Goal: Obtain resource: Obtain resource

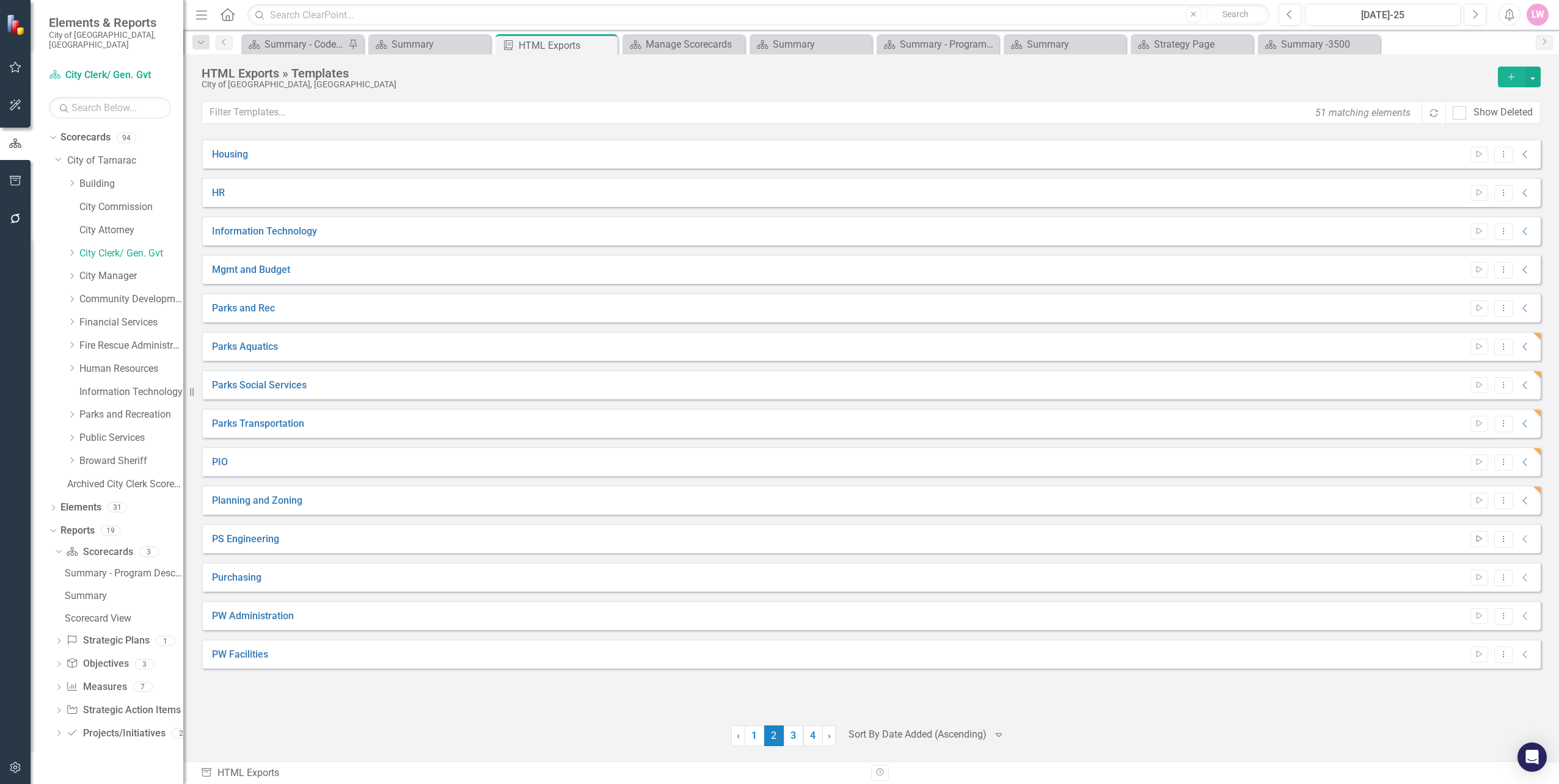
click at [1478, 536] on icon "button" at bounding box center [1479, 538] width 5 height 7
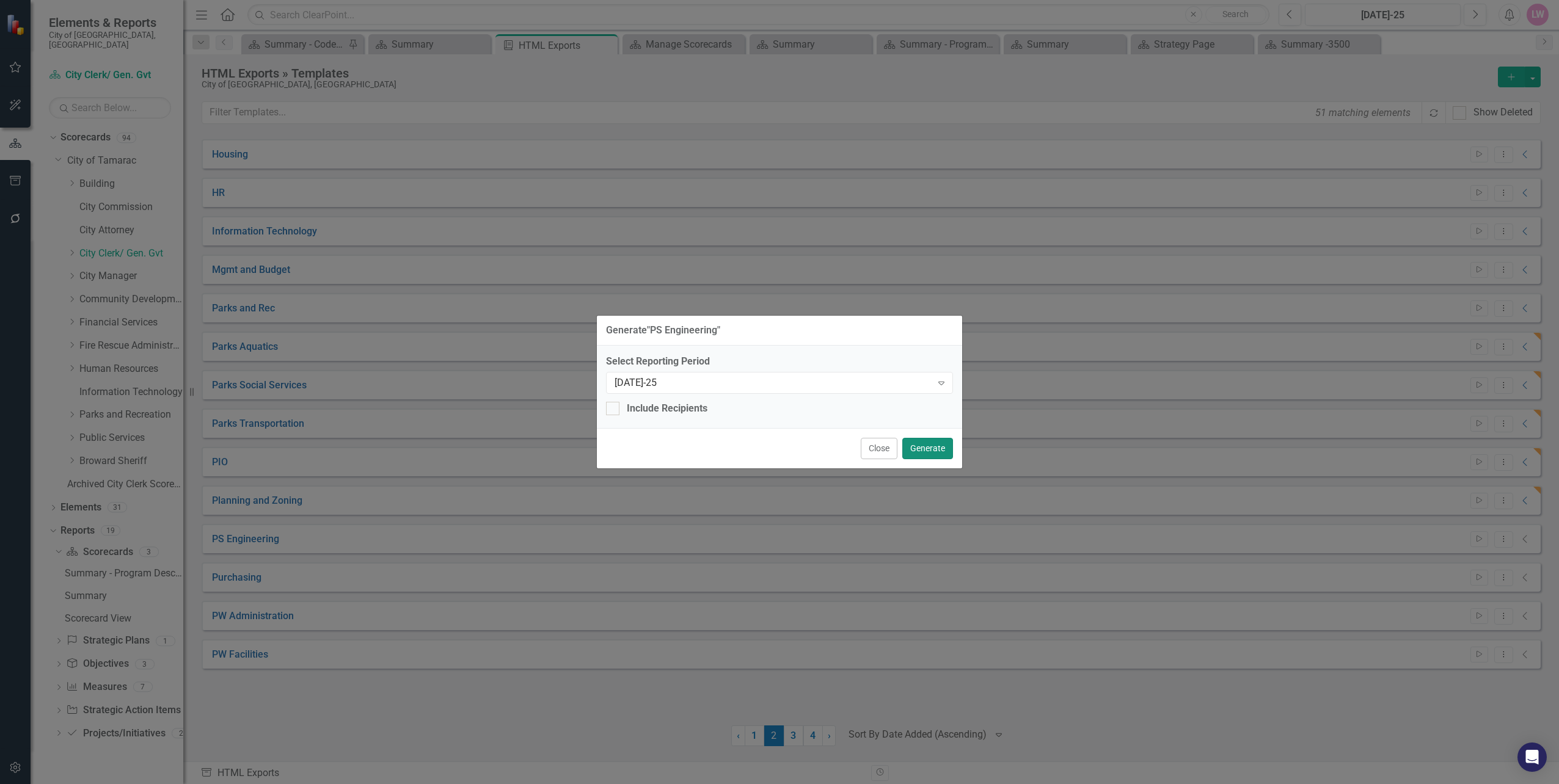
click at [937, 450] on button "Generate" at bounding box center [928, 448] width 51 height 22
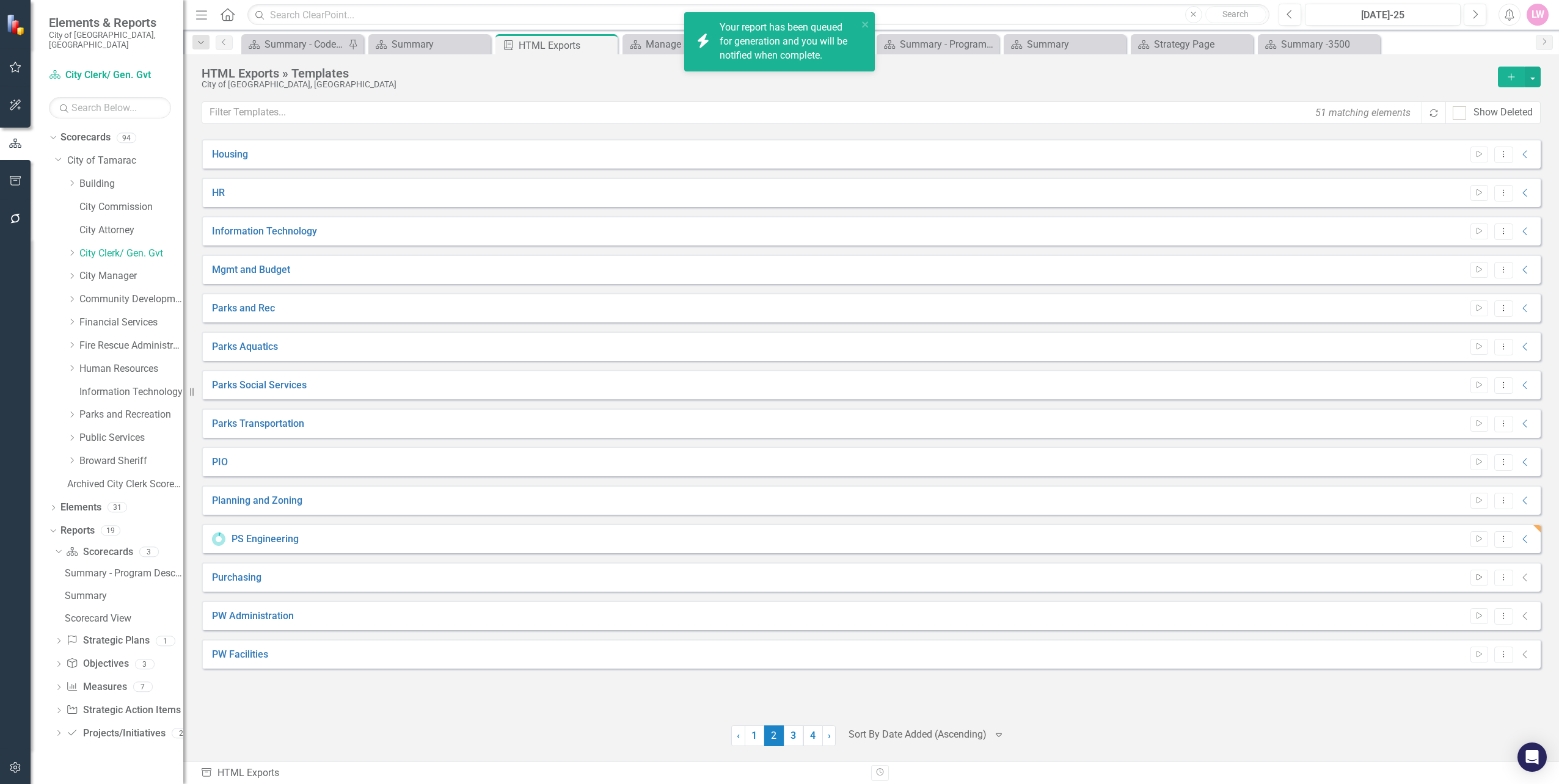
click at [1486, 577] on button "Start" at bounding box center [1480, 577] width 18 height 16
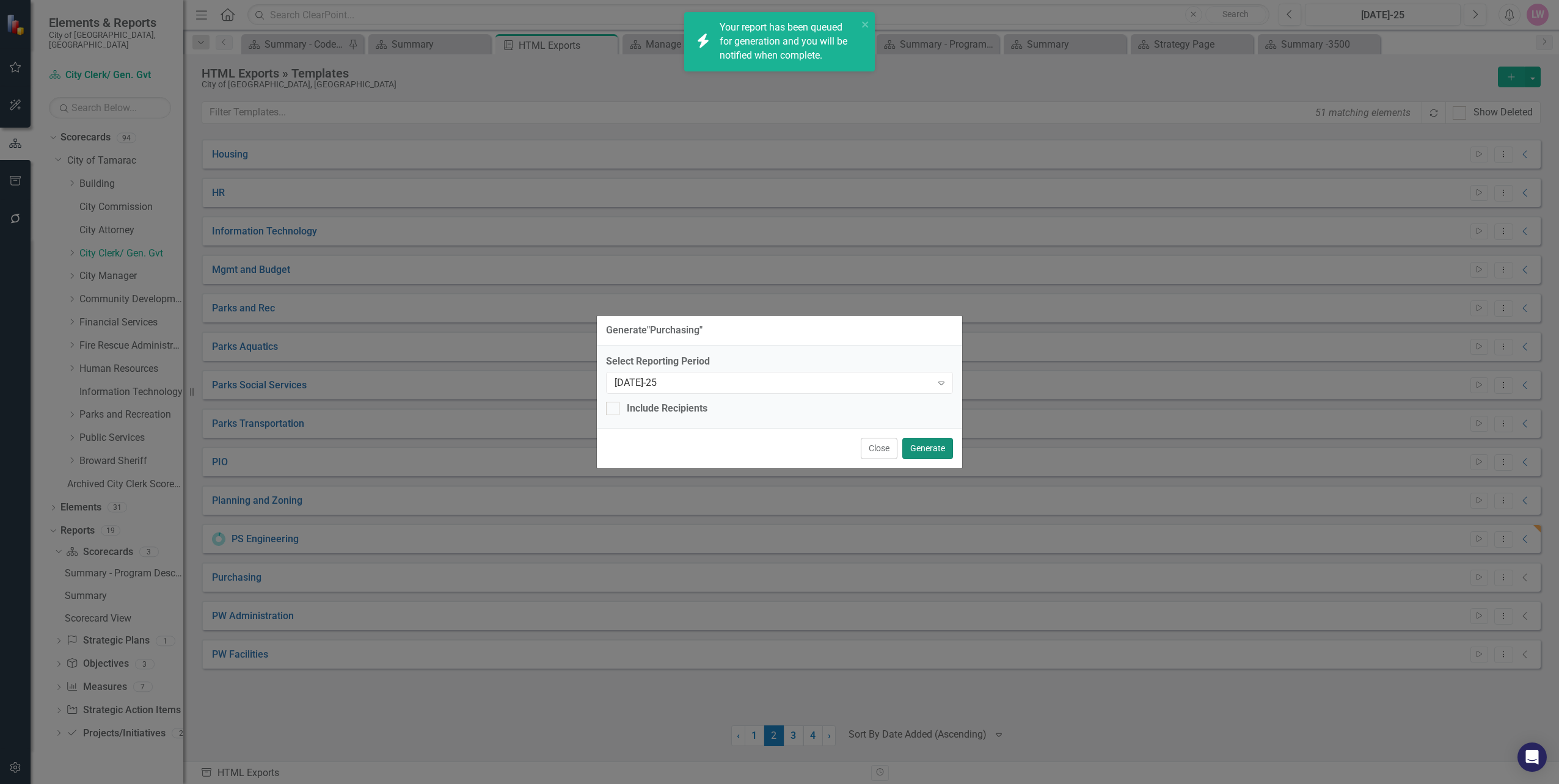
click at [928, 450] on button "Generate" at bounding box center [928, 448] width 51 height 22
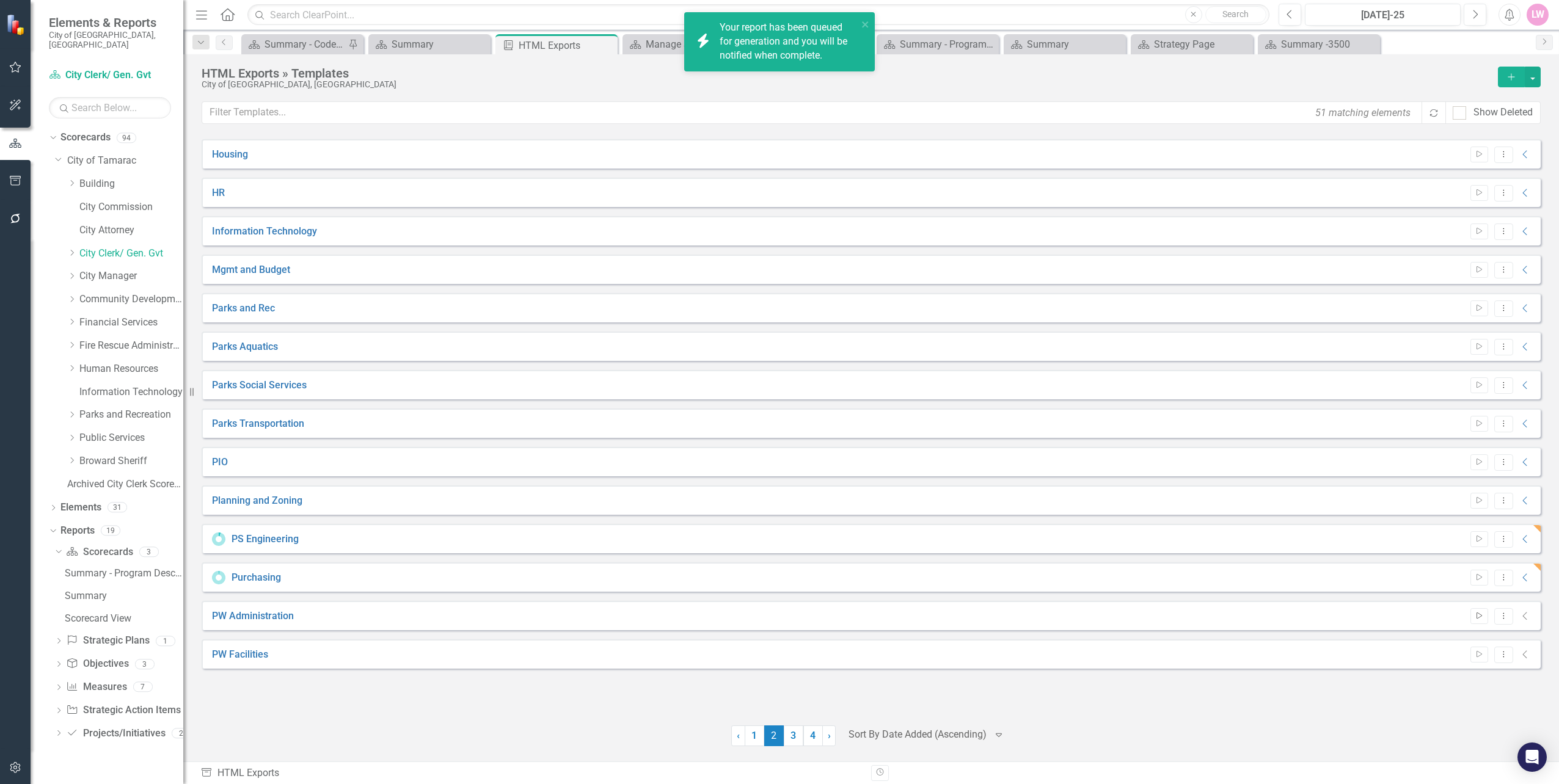
click at [1481, 619] on icon "Start" at bounding box center [1479, 616] width 9 height 7
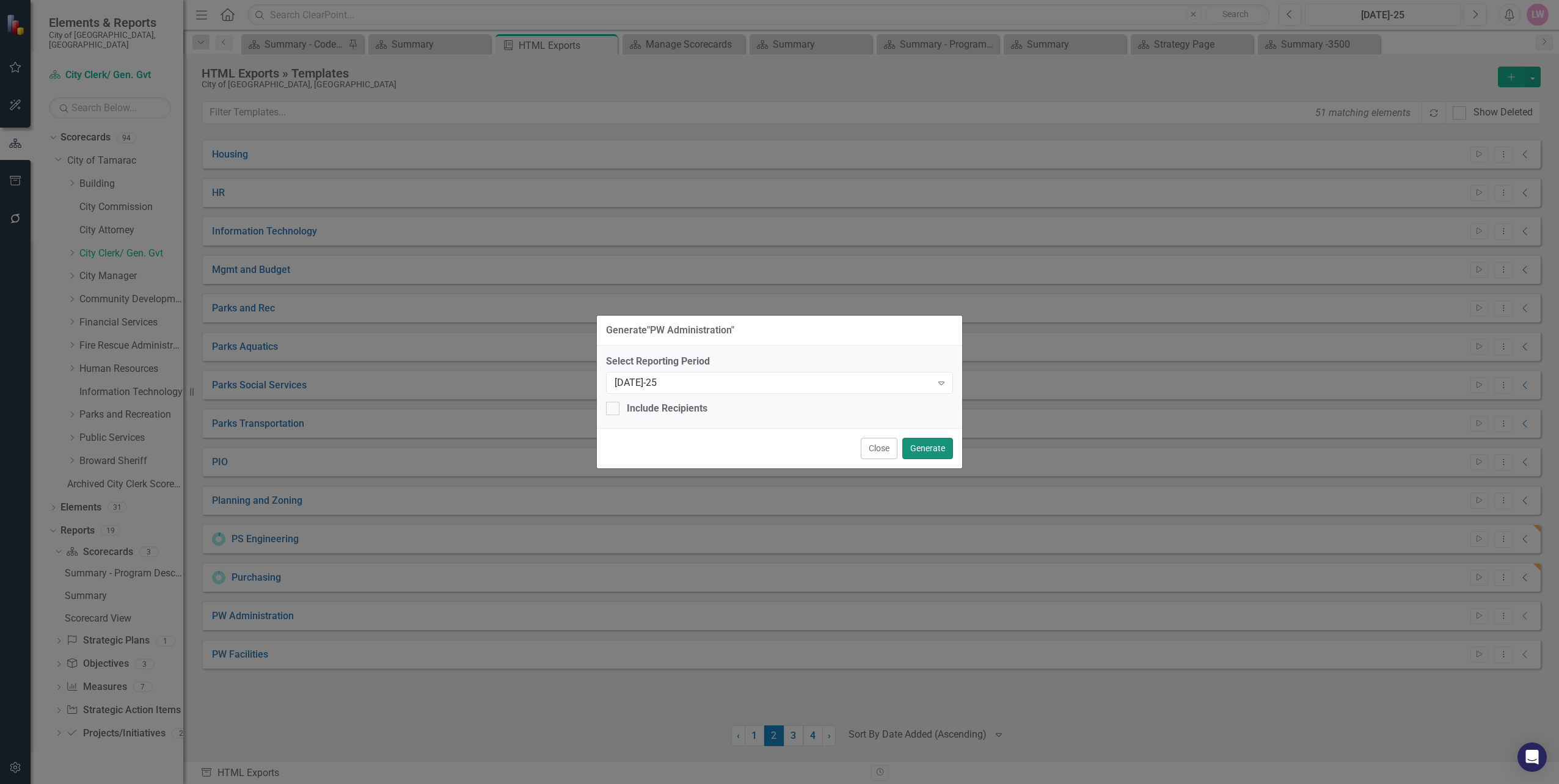
click at [928, 450] on button "Generate" at bounding box center [928, 448] width 51 height 22
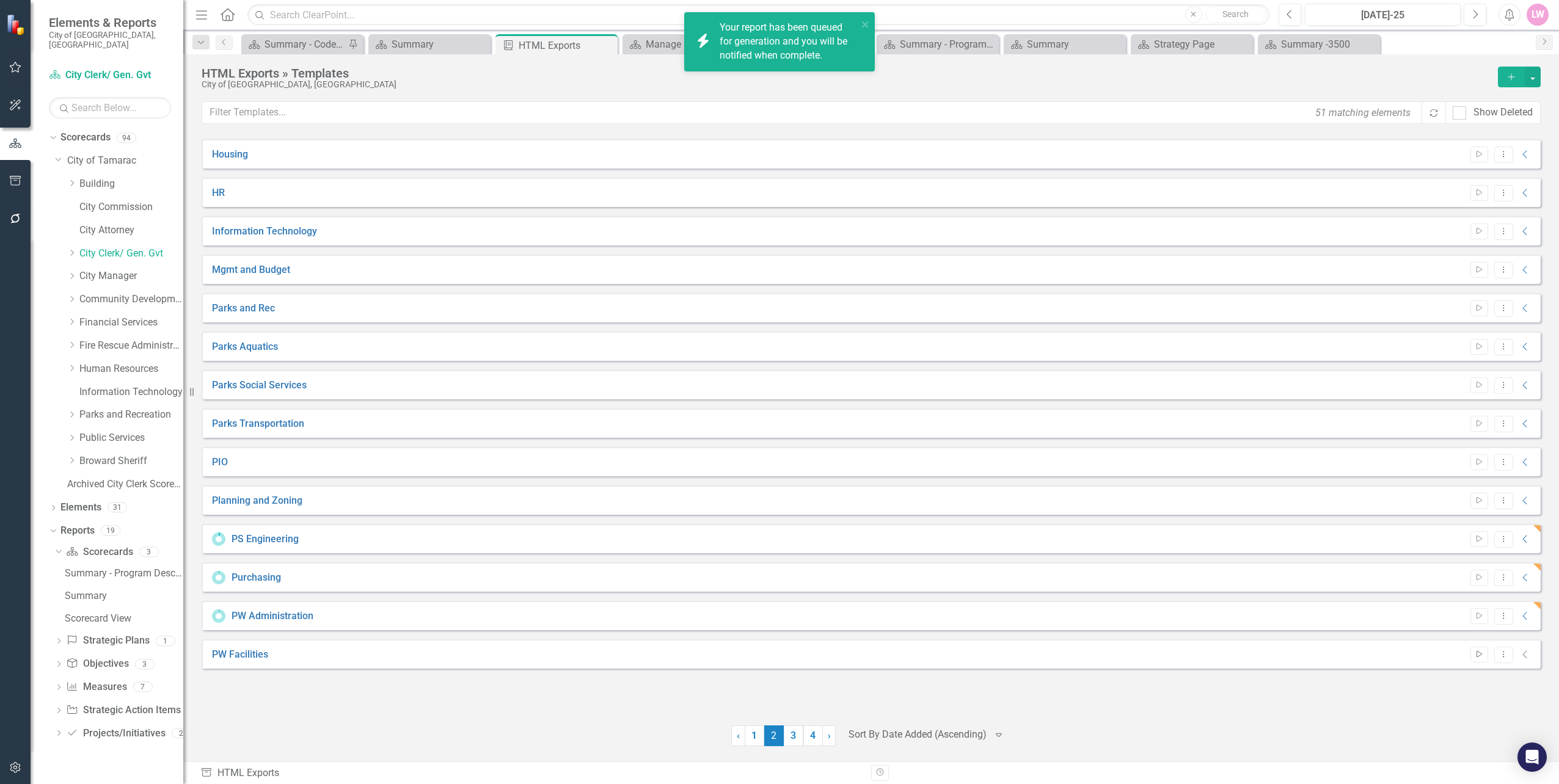
click at [1483, 654] on icon "Start" at bounding box center [1479, 654] width 9 height 7
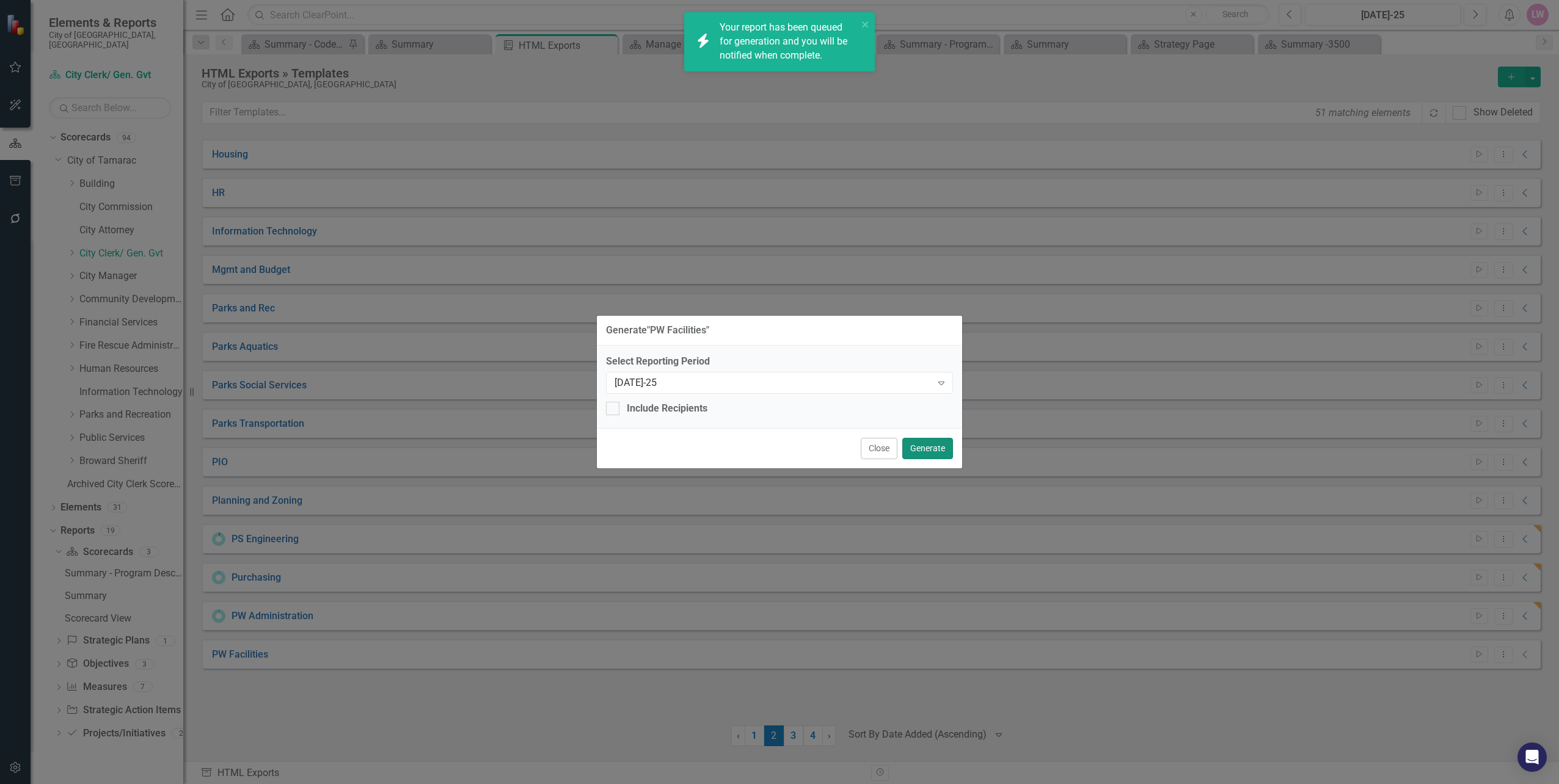
click at [922, 456] on button "Generate" at bounding box center [928, 448] width 51 height 22
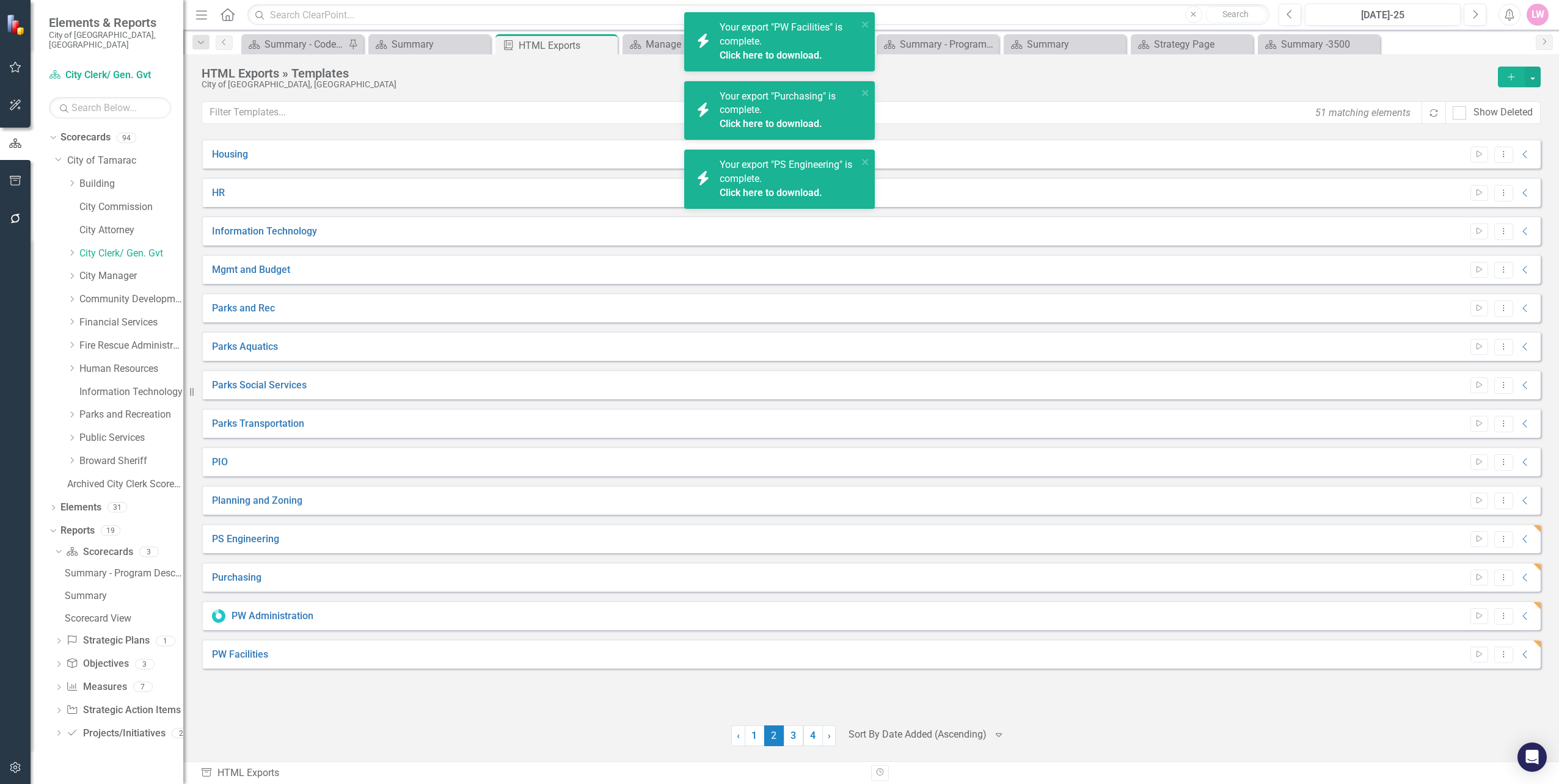
click at [870, 22] on div "icon.bolt Your export "PW Facilities" is complete. Click here to download." at bounding box center [779, 41] width 190 height 59
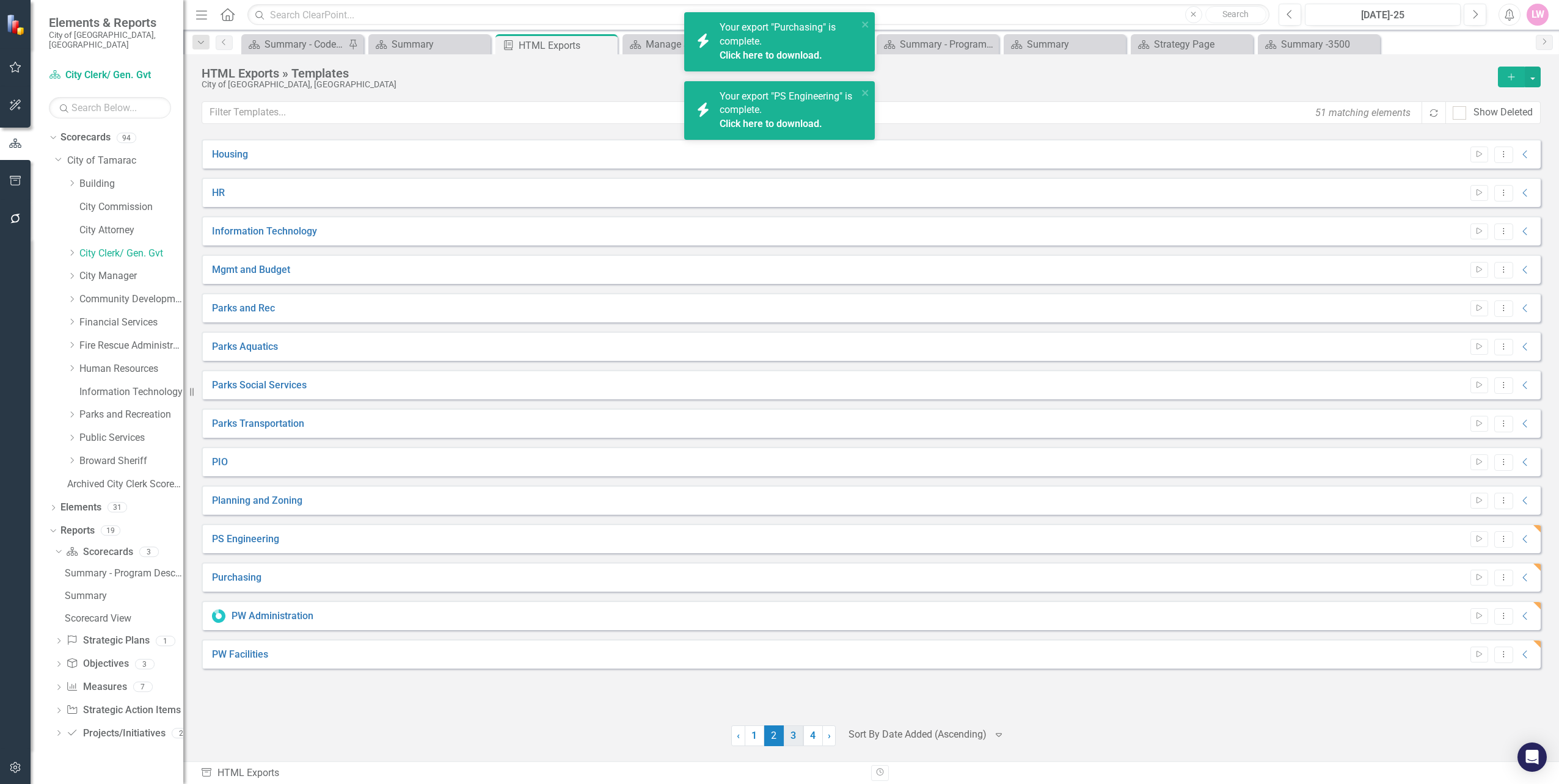
click at [796, 734] on link "3" at bounding box center [793, 736] width 19 height 21
click at [1477, 155] on icon "Start" at bounding box center [1479, 154] width 9 height 7
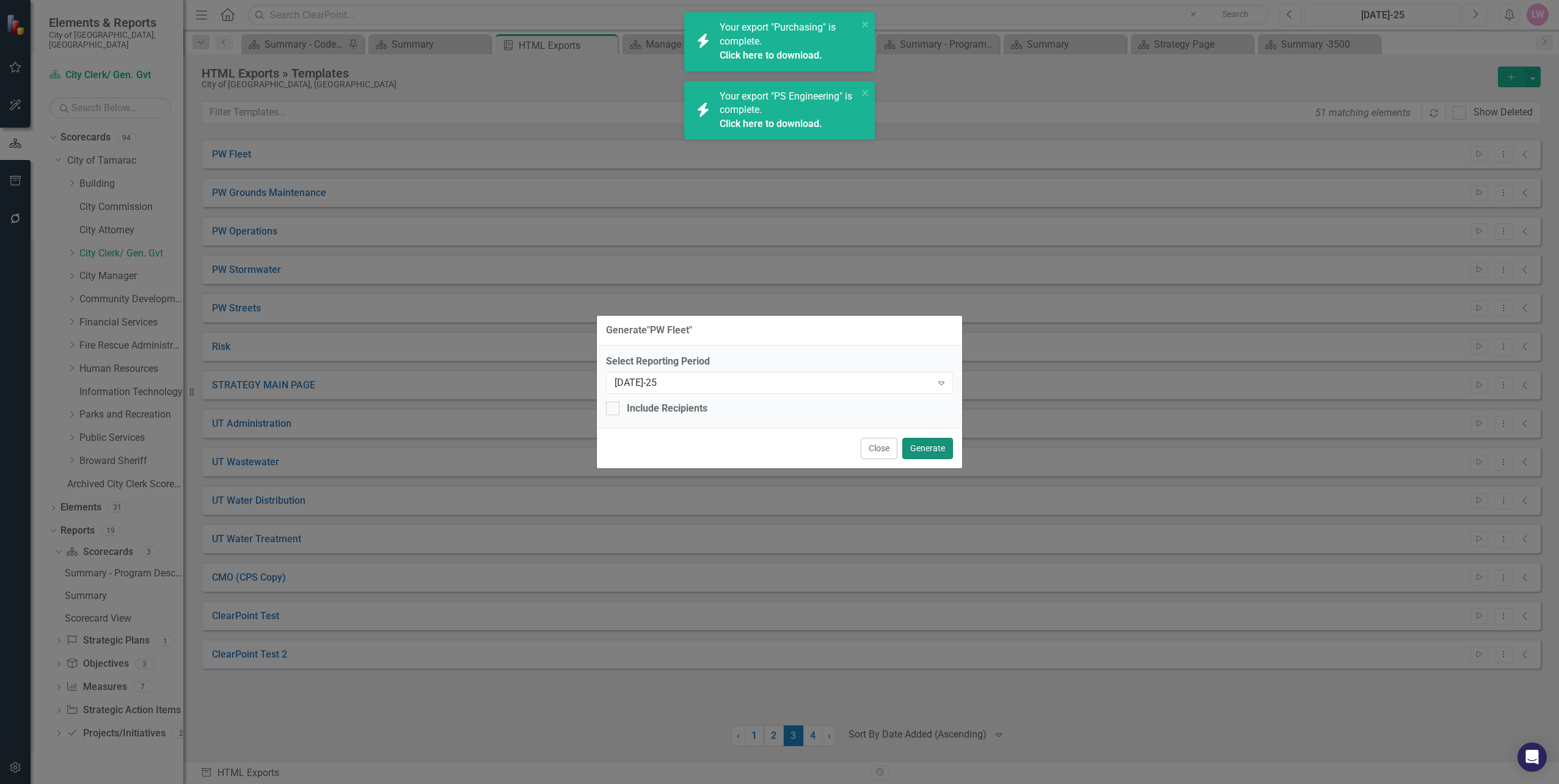
click at [931, 452] on button "Generate" at bounding box center [928, 448] width 51 height 22
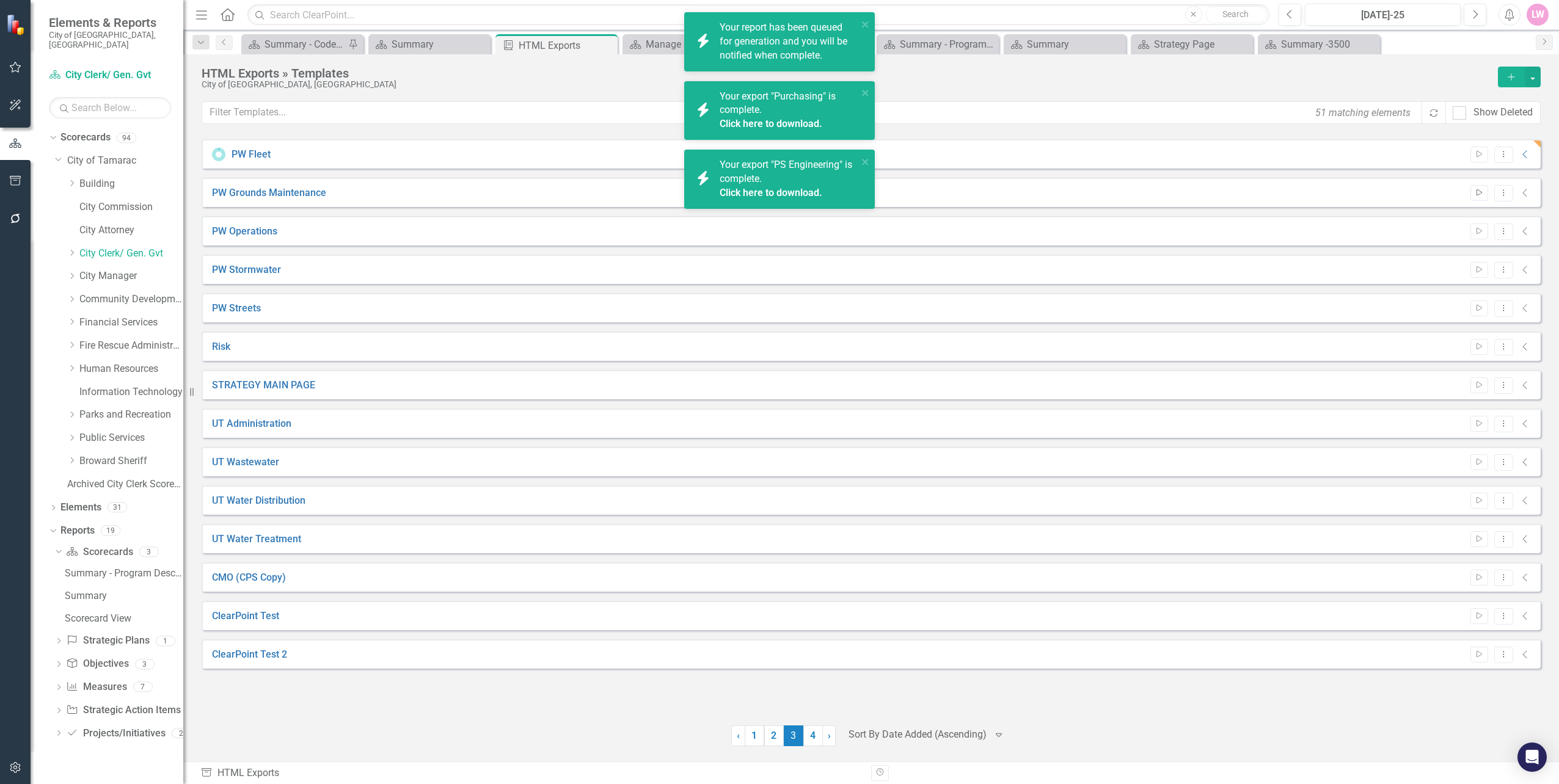
click at [1474, 191] on icon "Start" at bounding box center [1479, 193] width 9 height 7
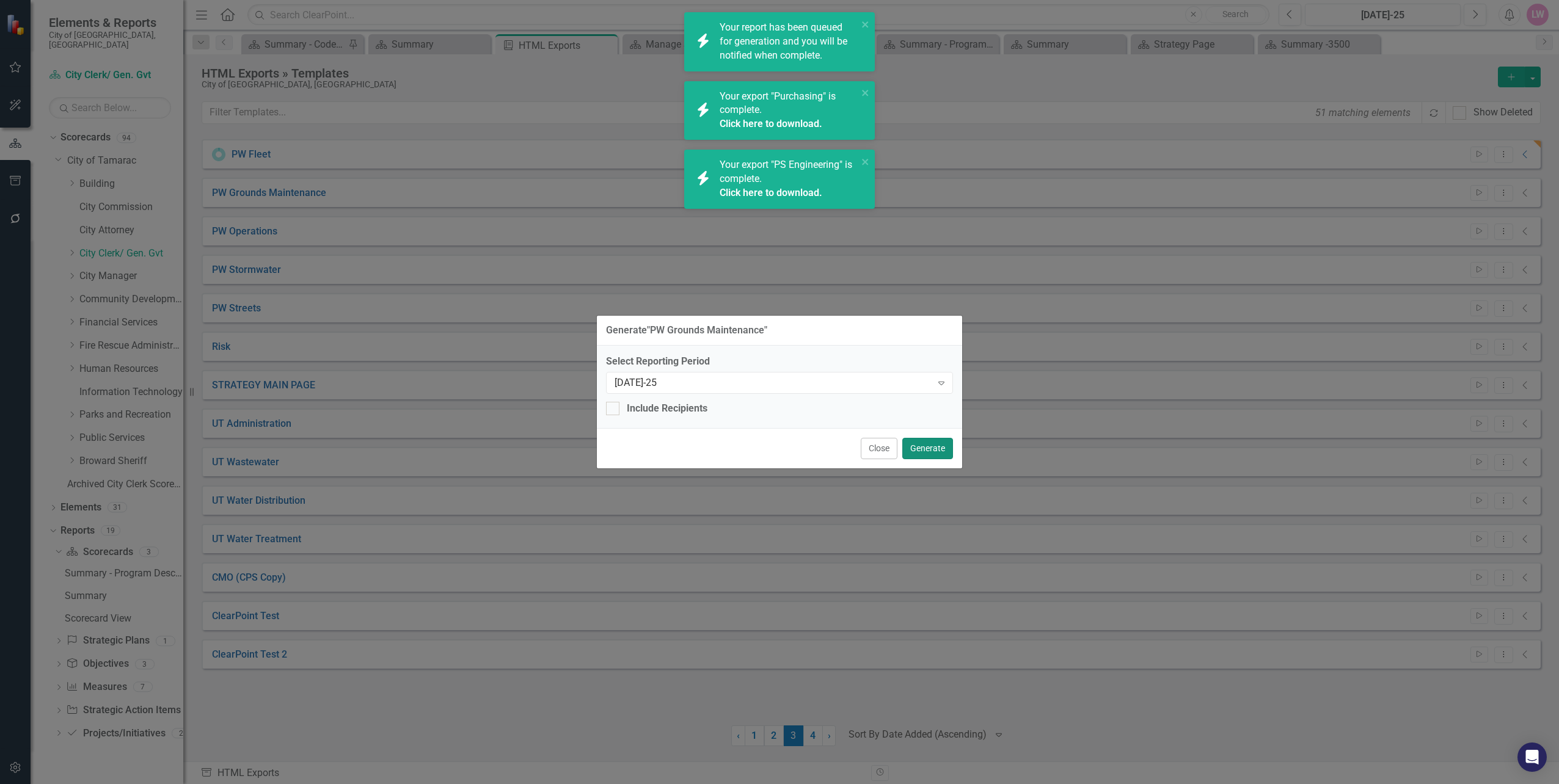
click at [935, 447] on button "Generate" at bounding box center [928, 448] width 51 height 22
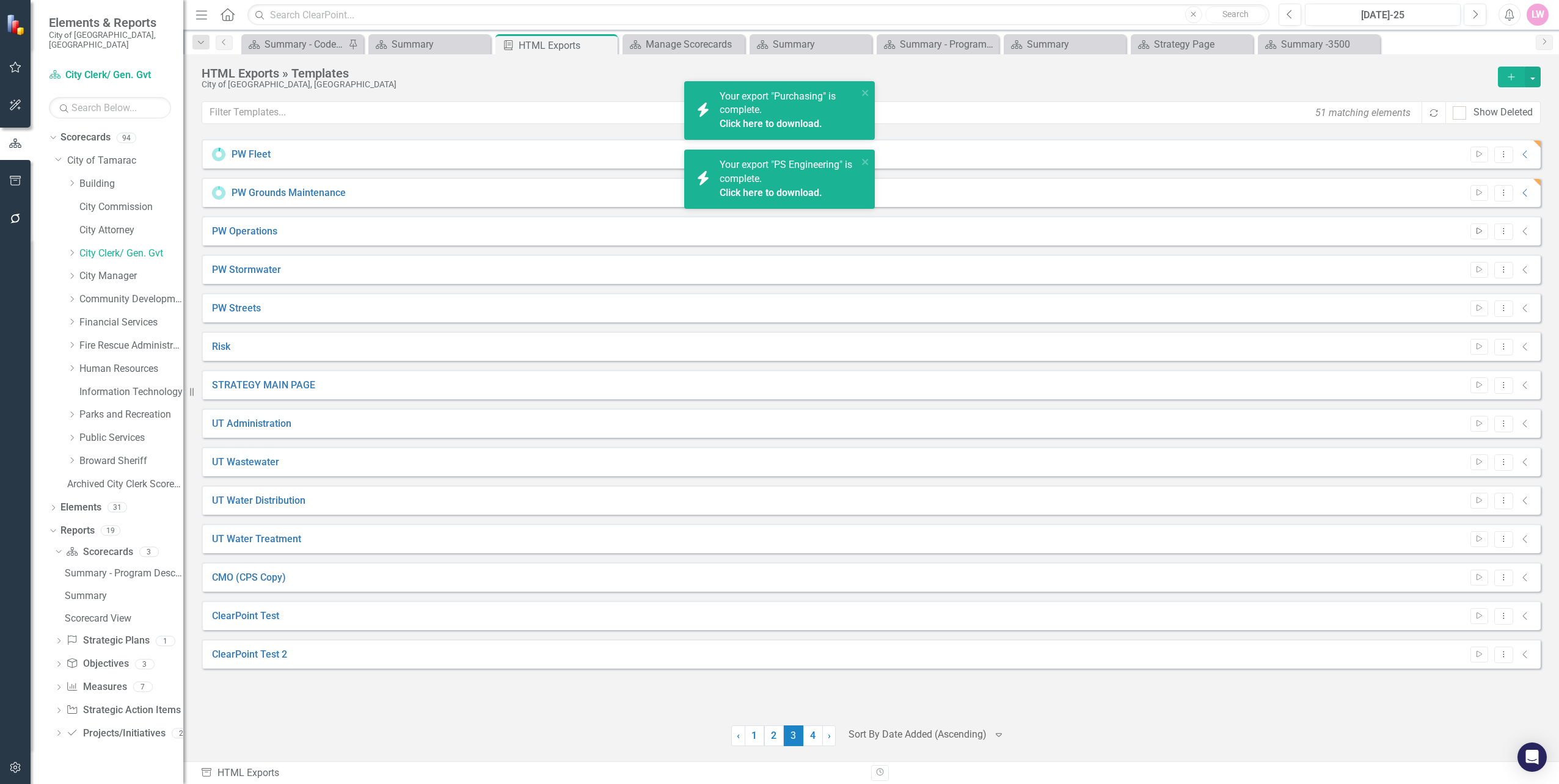
click at [1483, 230] on icon "Start" at bounding box center [1479, 232] width 9 height 7
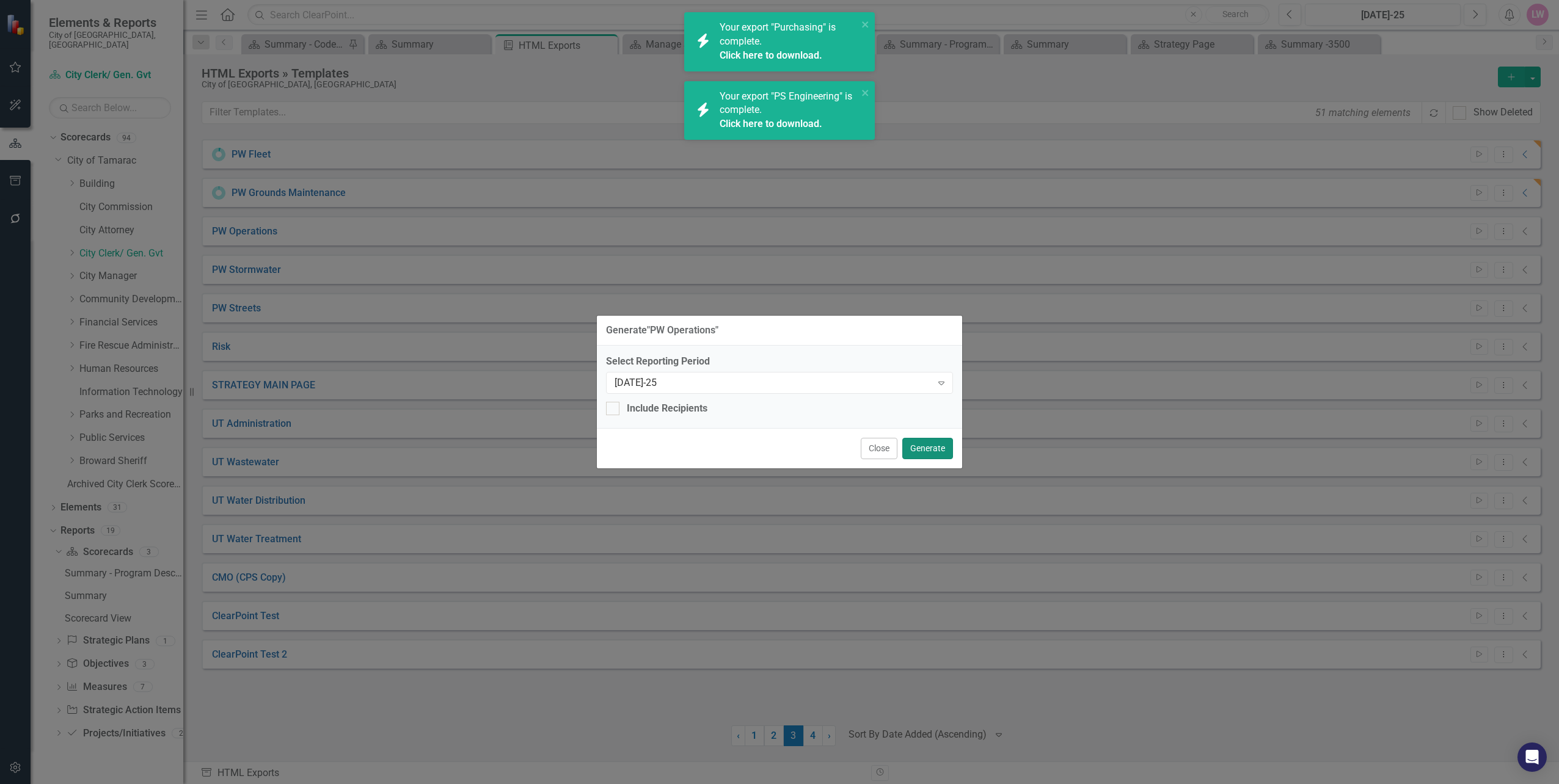
click at [943, 443] on button "Generate" at bounding box center [928, 448] width 51 height 22
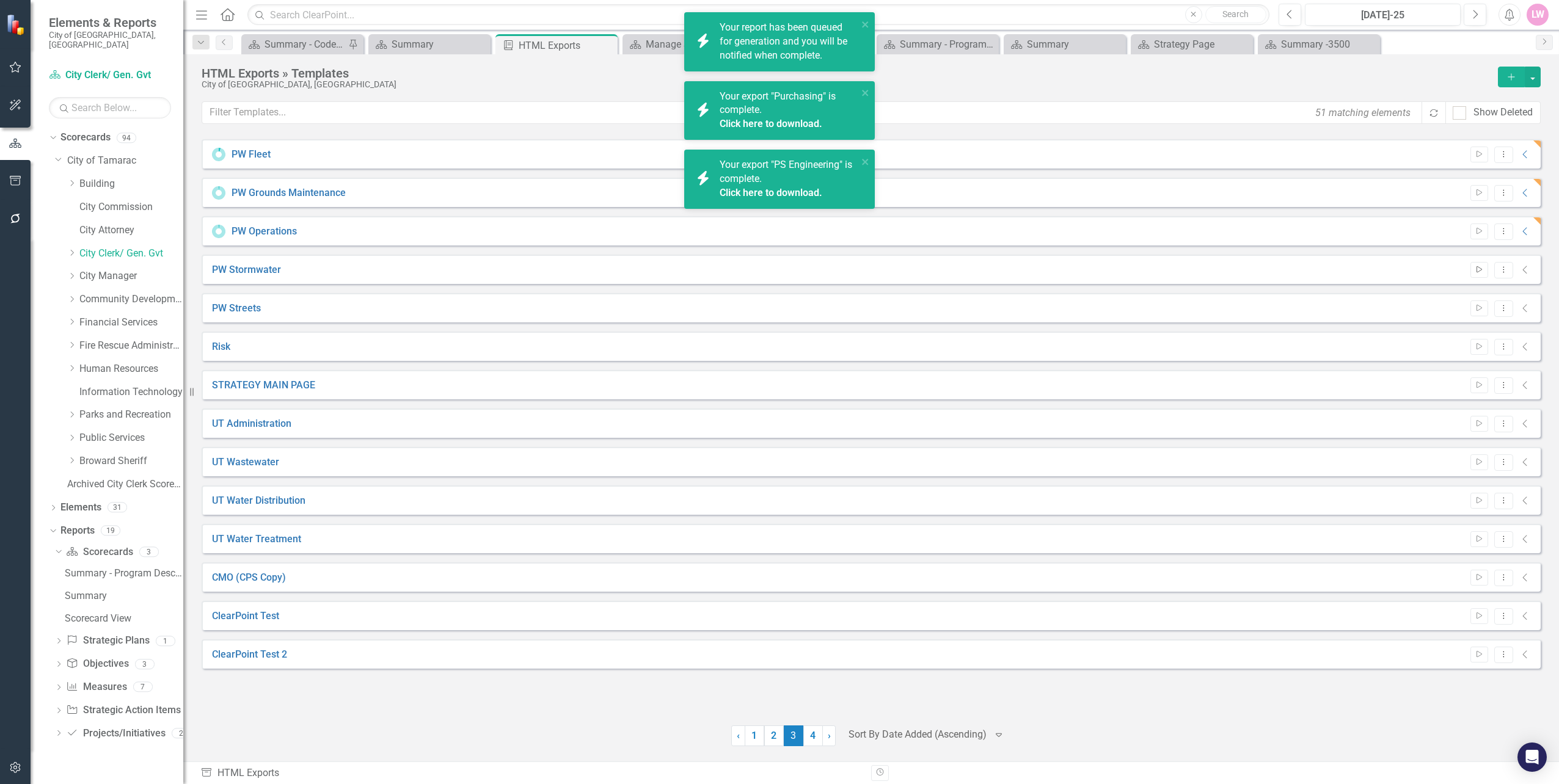
click at [1483, 271] on icon "Start" at bounding box center [1479, 270] width 9 height 7
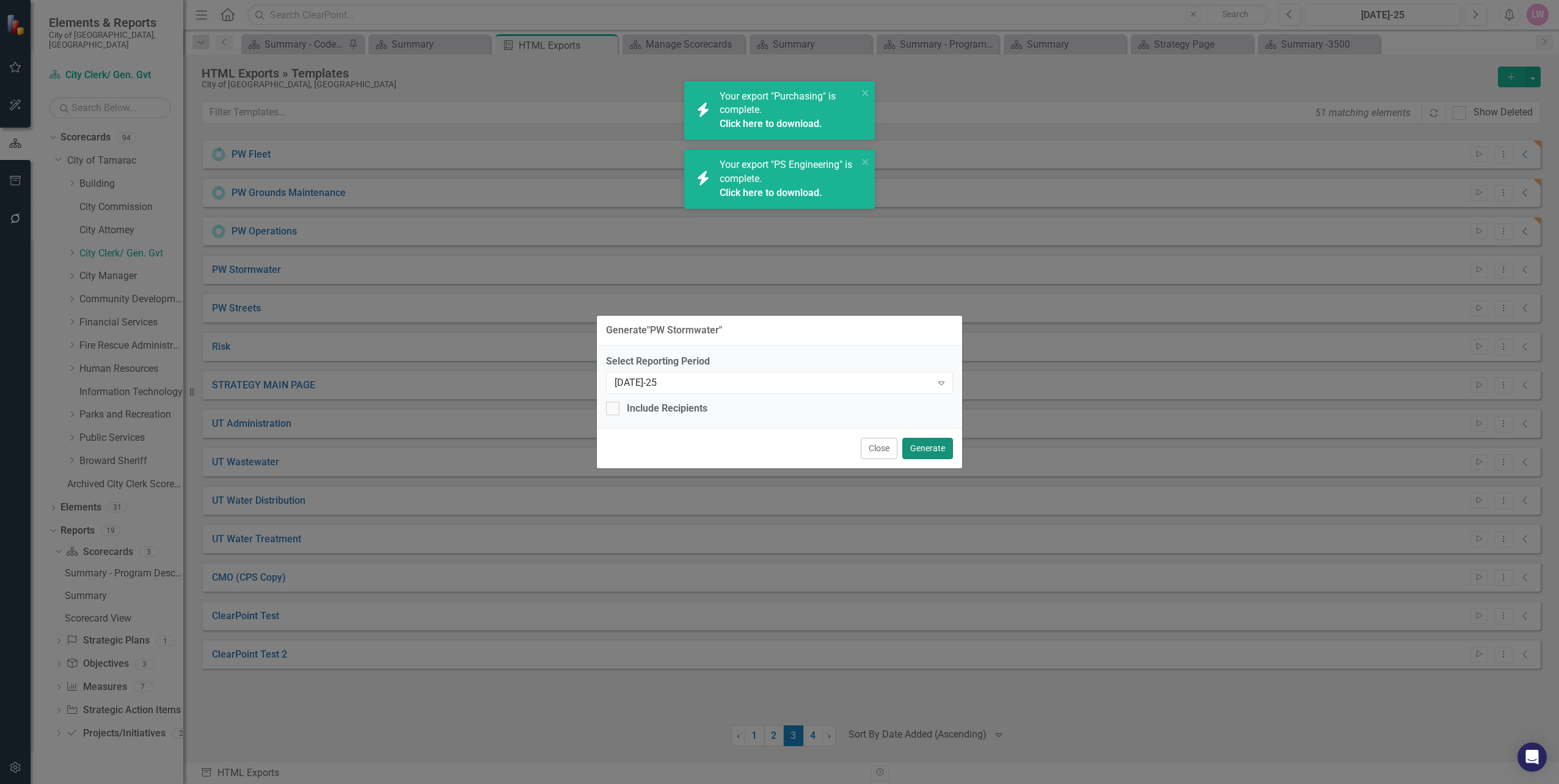
click at [934, 443] on button "Generate" at bounding box center [928, 448] width 51 height 22
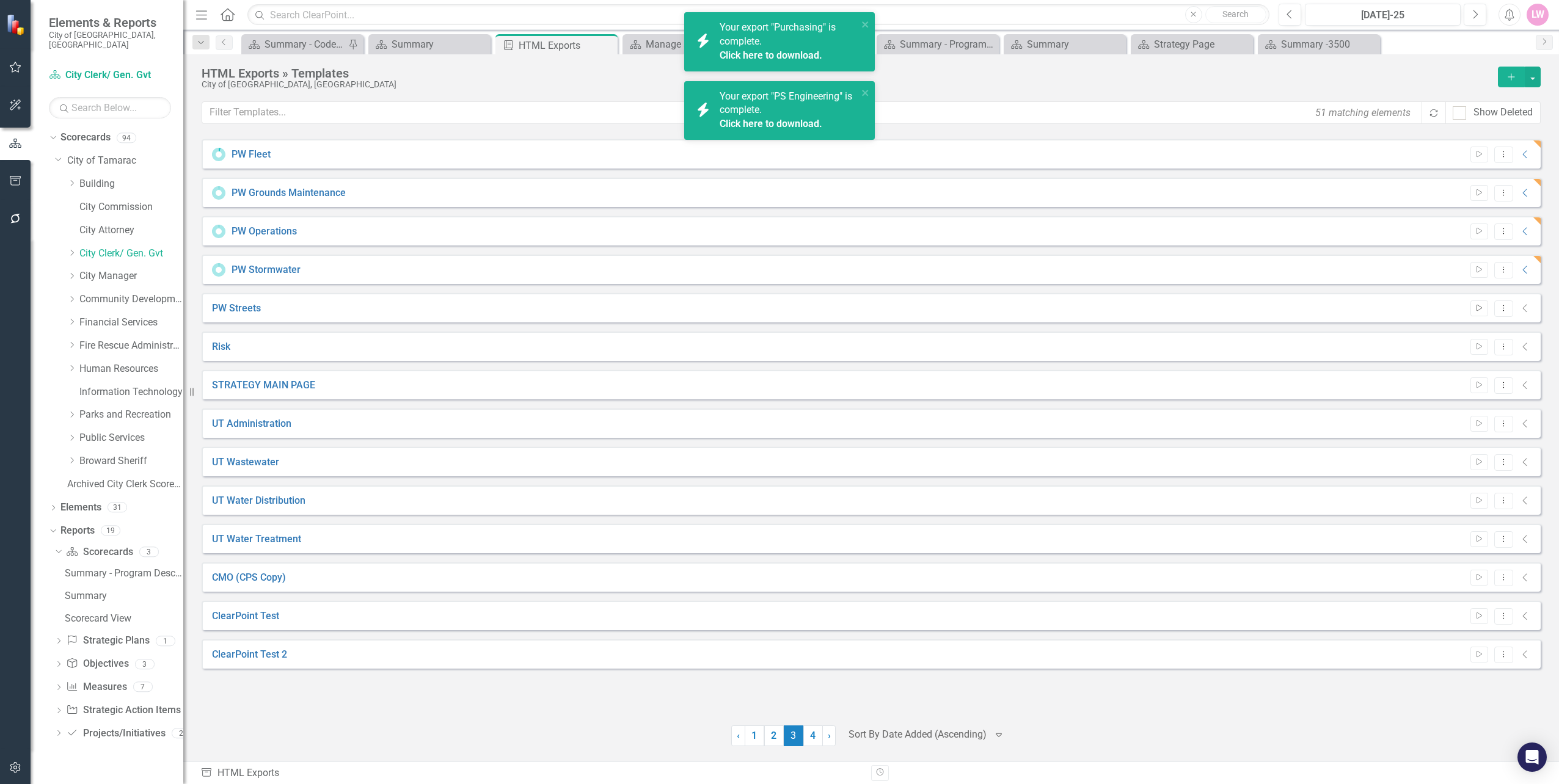
click at [1476, 311] on icon "Start" at bounding box center [1479, 308] width 9 height 7
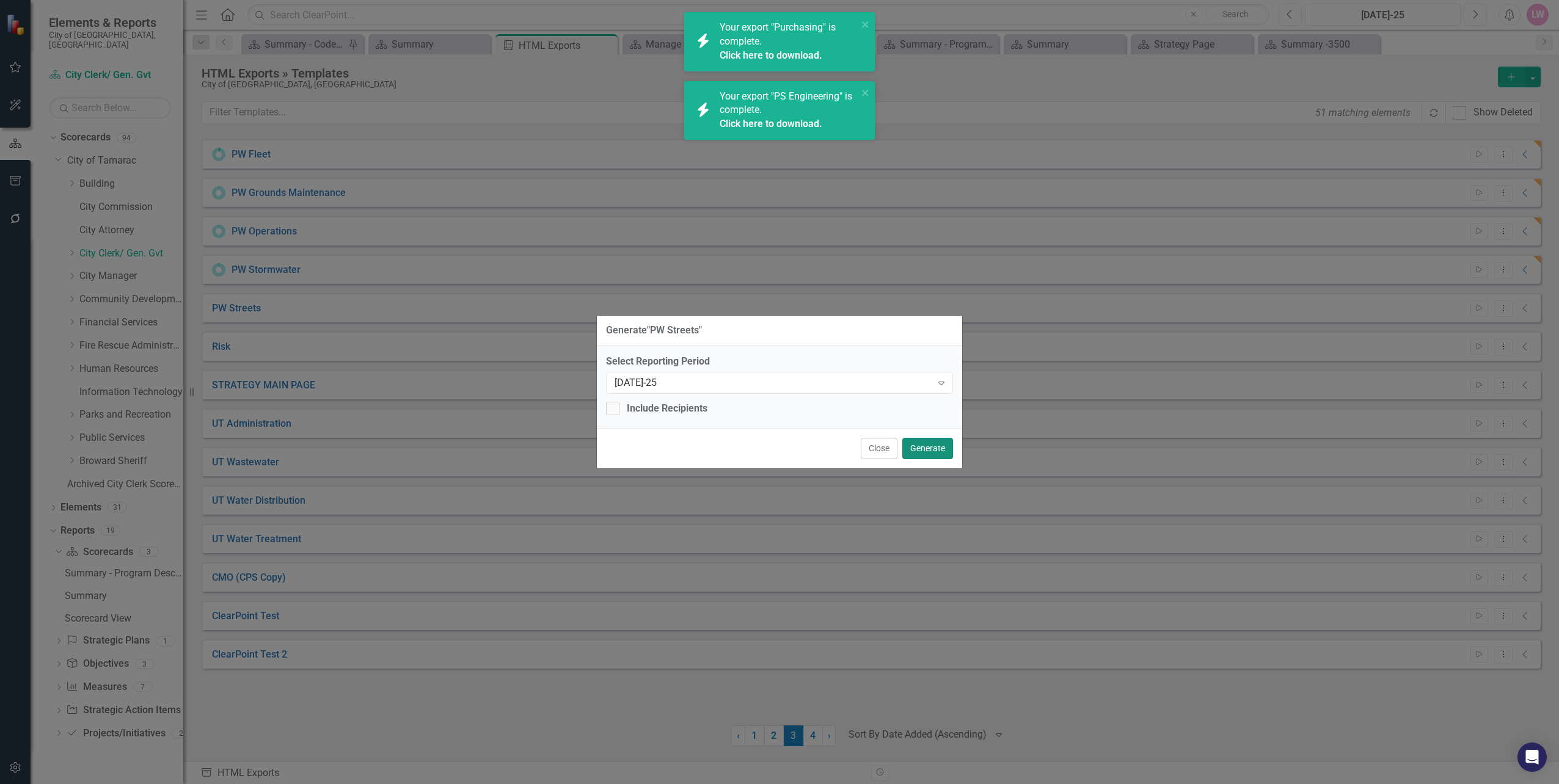
click at [934, 453] on button "Generate" at bounding box center [928, 448] width 51 height 22
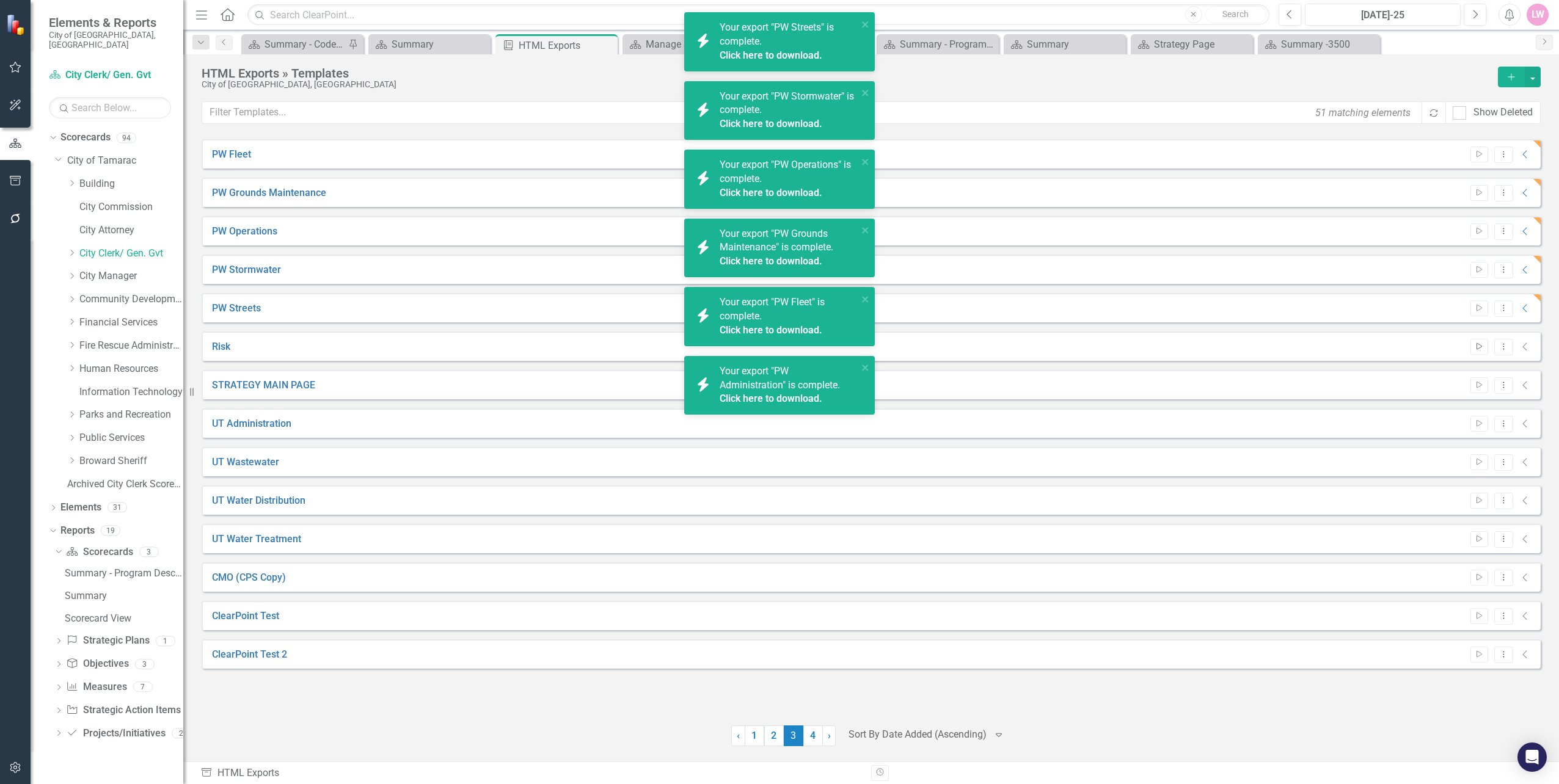
click at [1483, 349] on icon "Start" at bounding box center [1479, 347] width 9 height 7
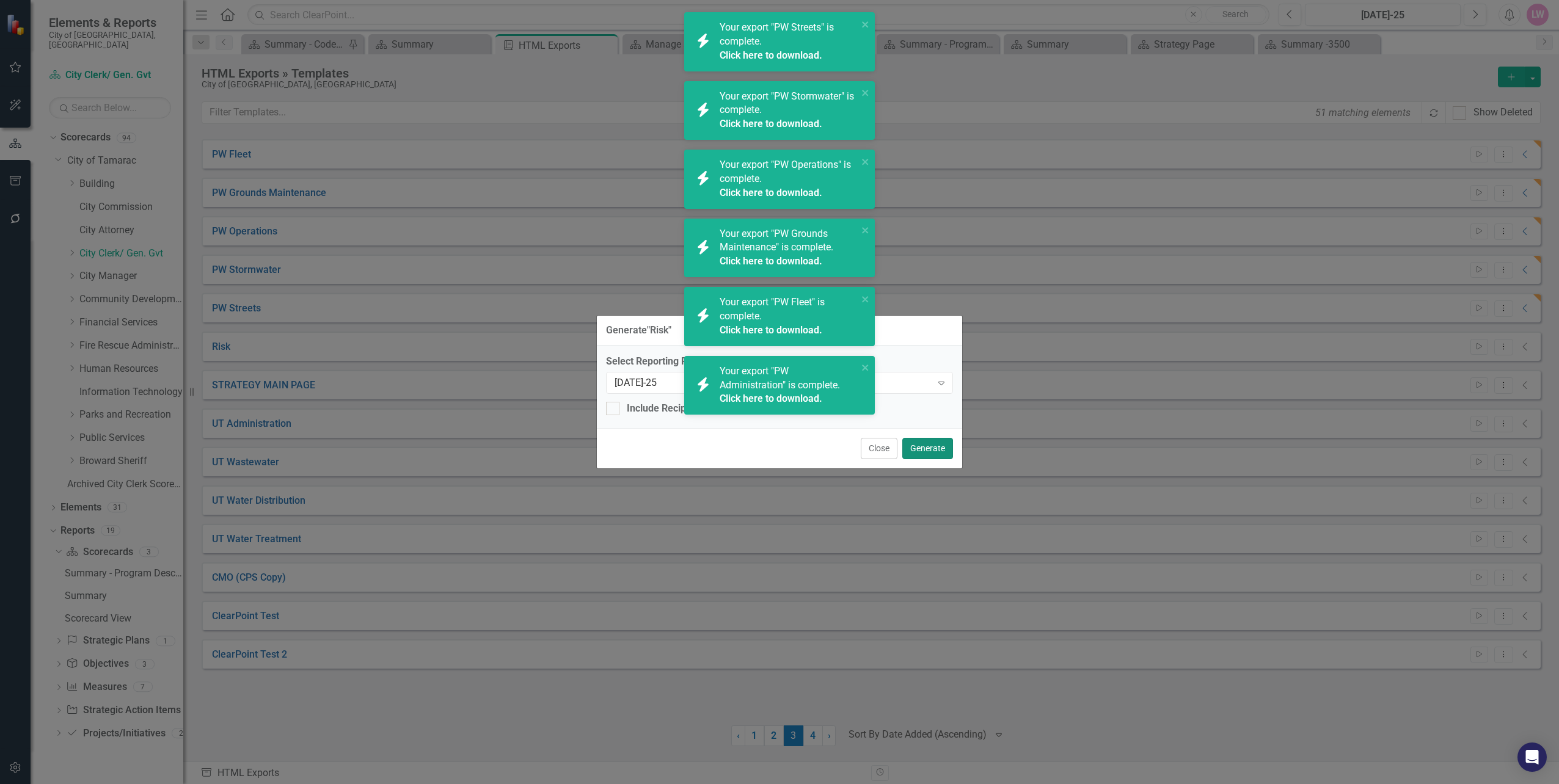
click at [927, 449] on button "Generate" at bounding box center [928, 448] width 51 height 22
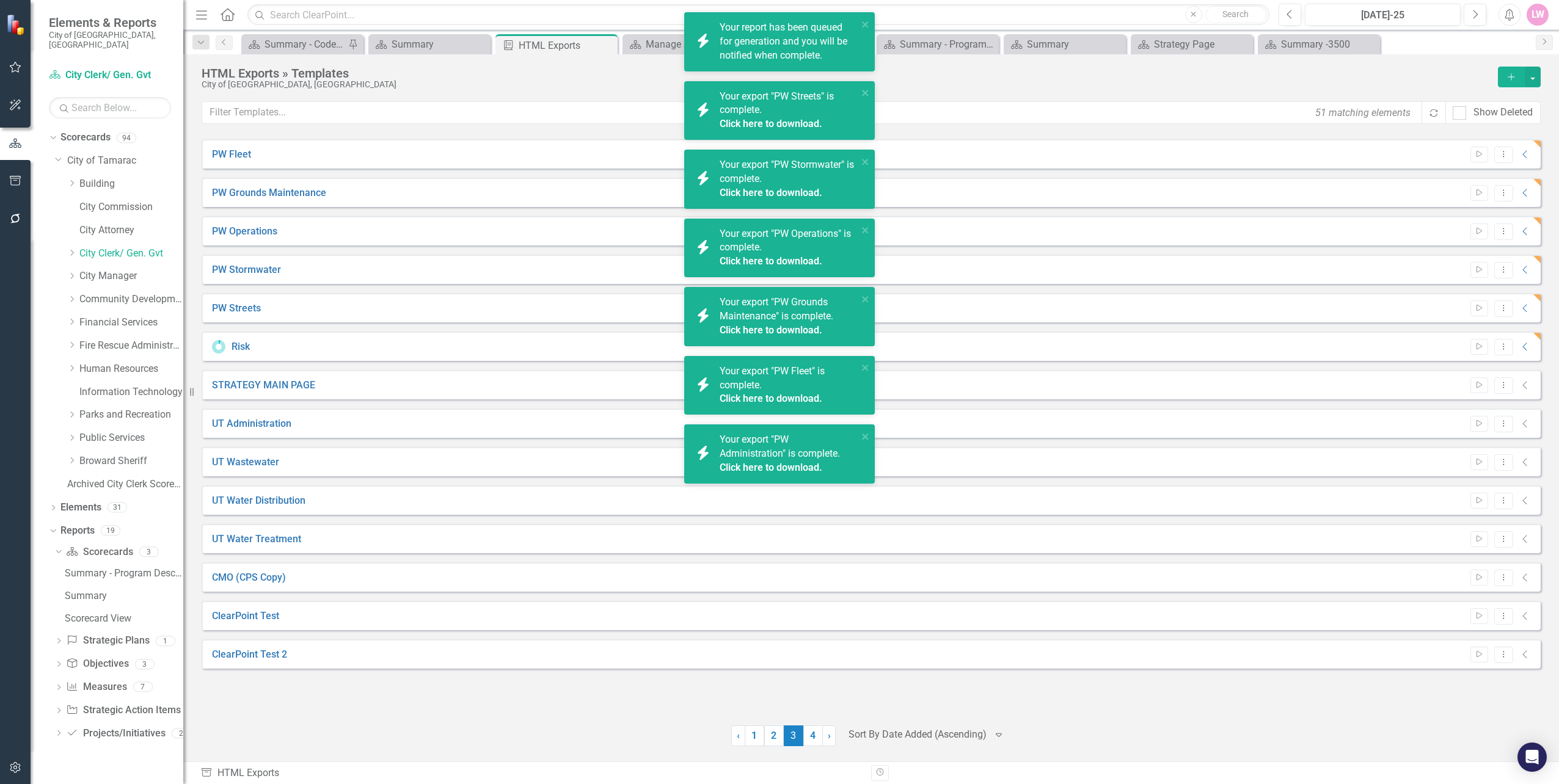
click at [1484, 396] on div "STRATEGY MAIN PAGE Start Dropdown Menu Collapse" at bounding box center [871, 385] width 1339 height 29
click at [1474, 390] on button "Start" at bounding box center [1480, 385] width 18 height 16
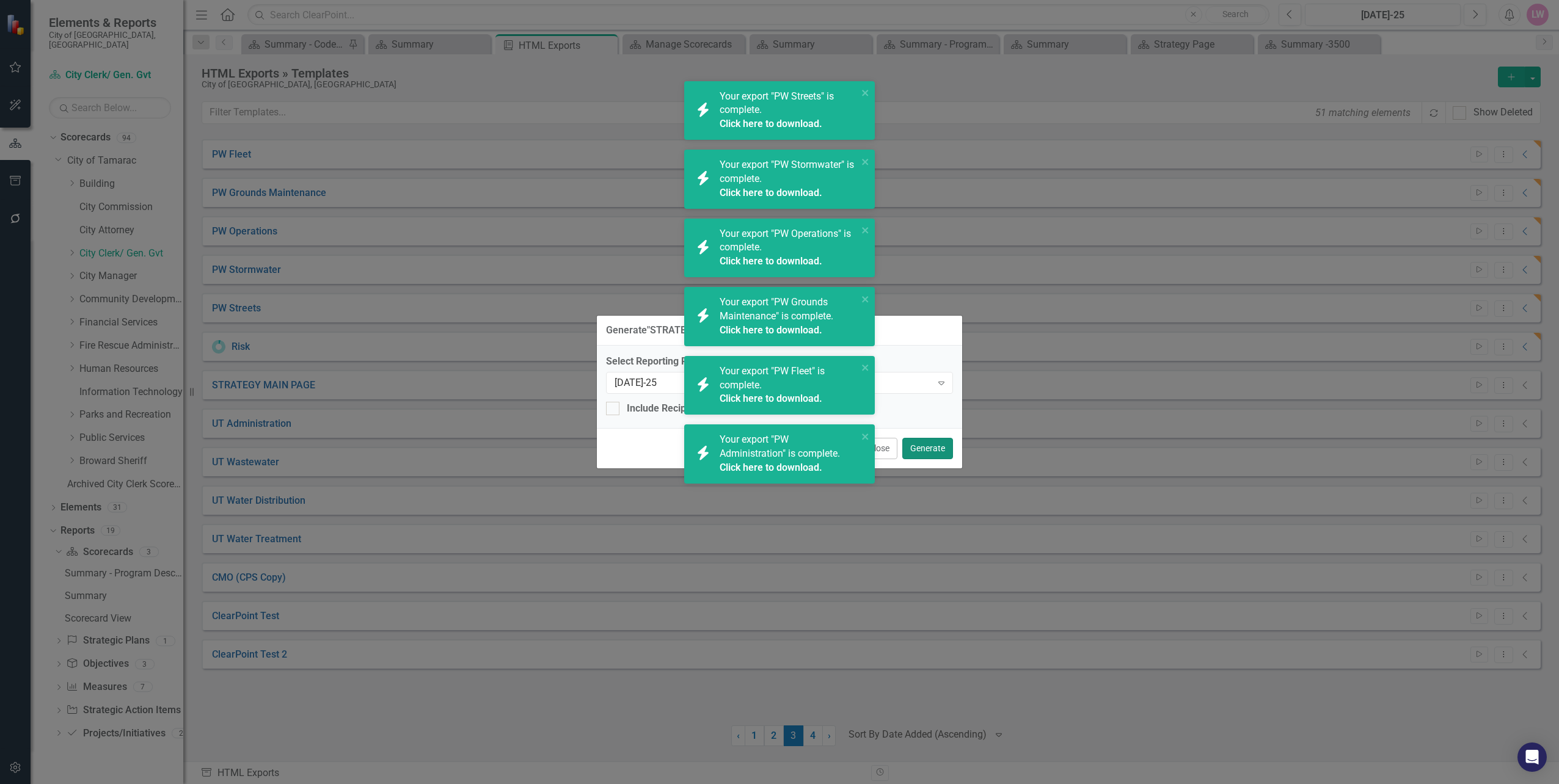
click at [932, 450] on button "Generate" at bounding box center [928, 448] width 51 height 22
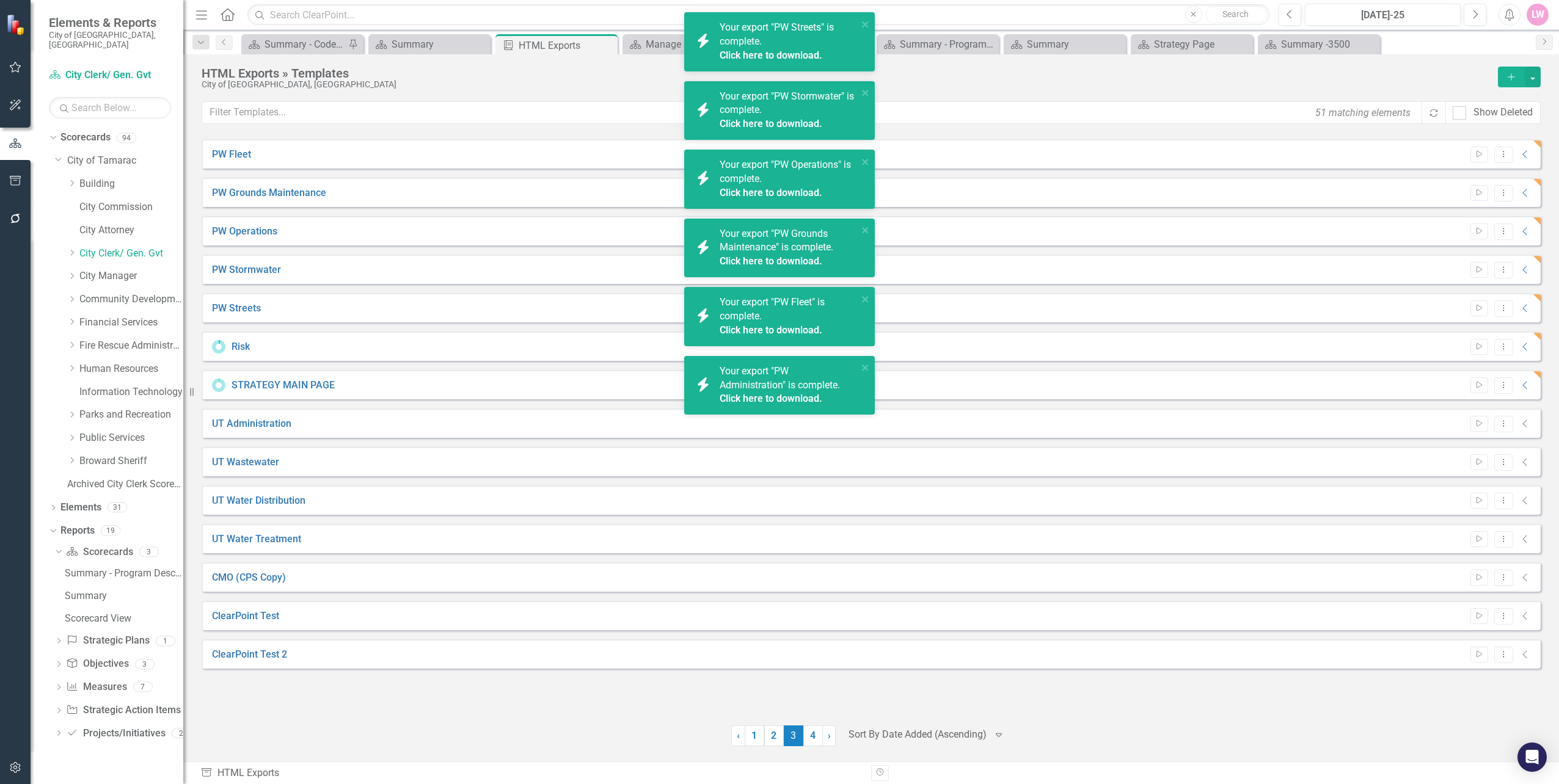
click at [1486, 432] on div "Start Dropdown Menu Collapse" at bounding box center [1498, 424] width 67 height 16
click at [1479, 426] on icon "Start" at bounding box center [1479, 423] width 9 height 7
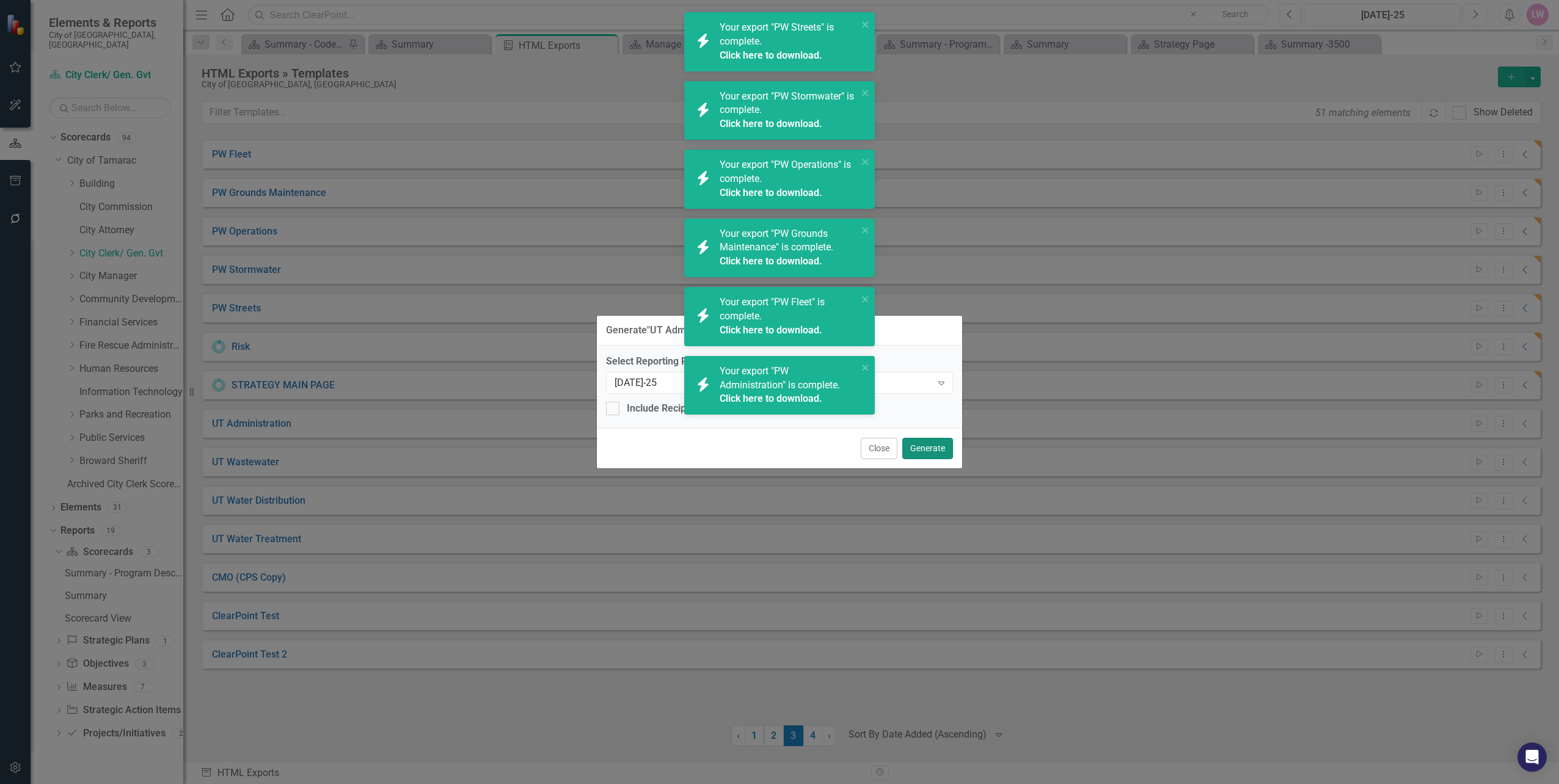
click at [943, 448] on button "Generate" at bounding box center [928, 448] width 51 height 22
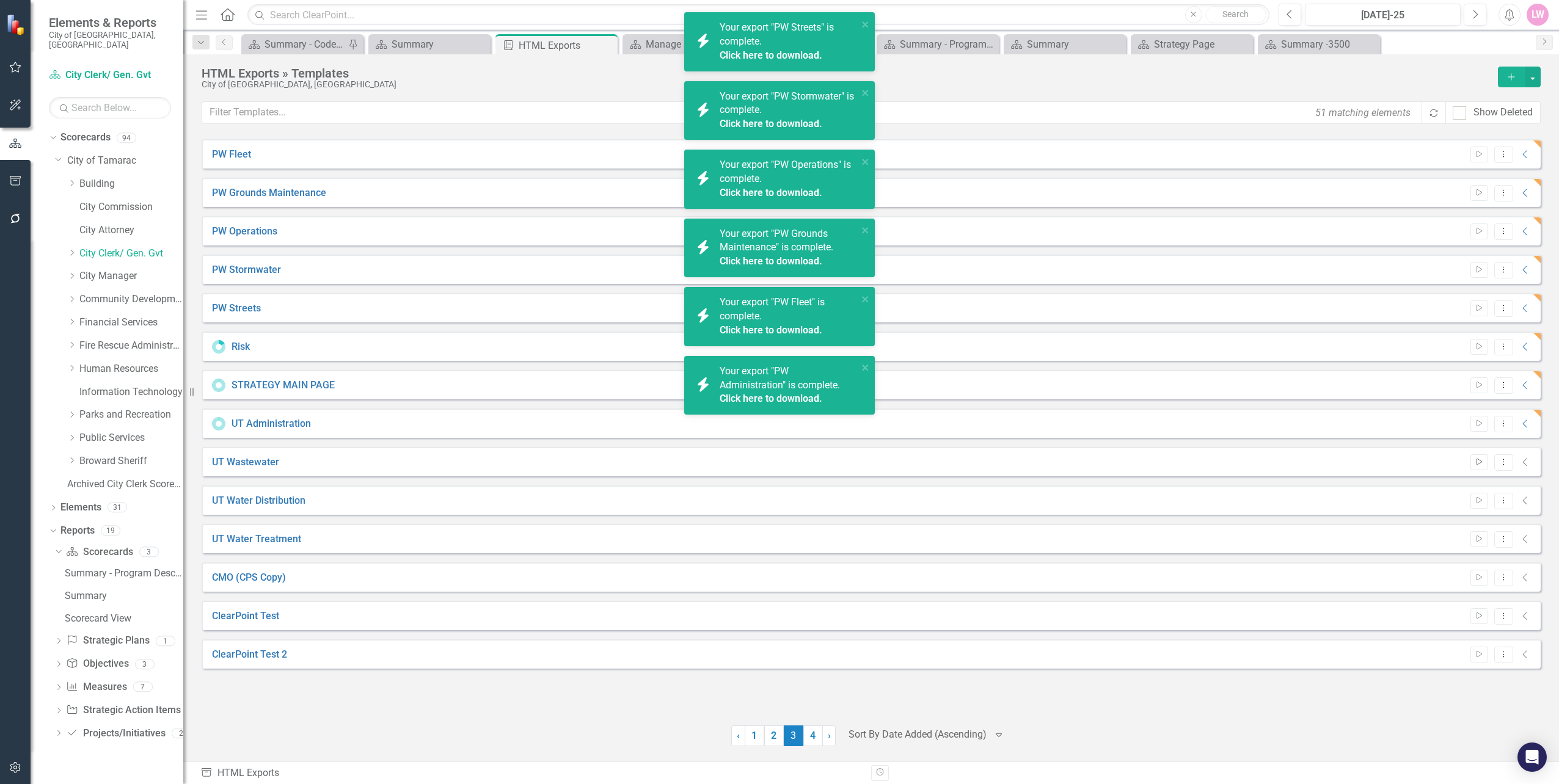
click at [1481, 468] on button "Start" at bounding box center [1480, 462] width 18 height 16
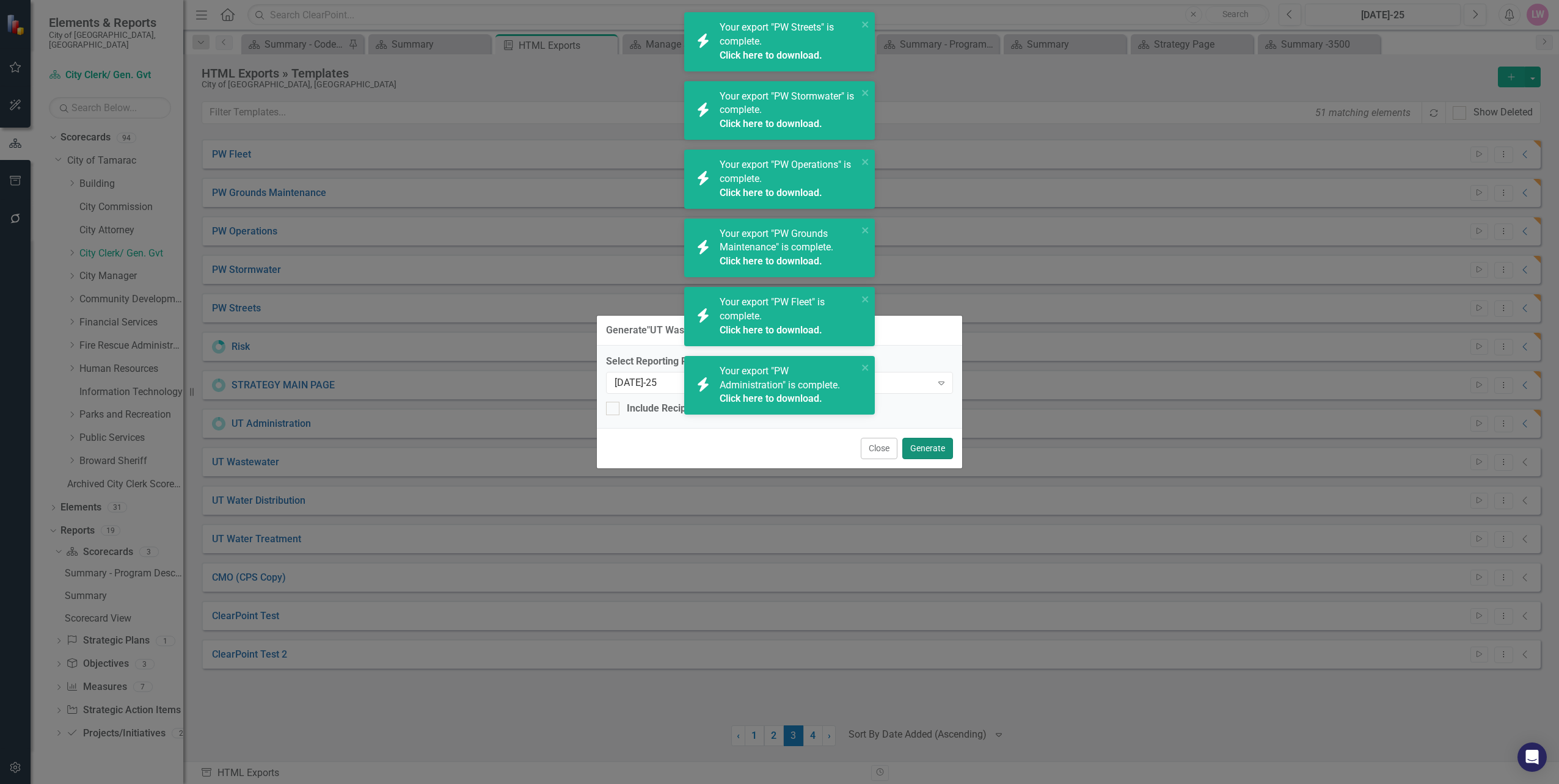
click at [940, 439] on button "Generate" at bounding box center [928, 448] width 51 height 22
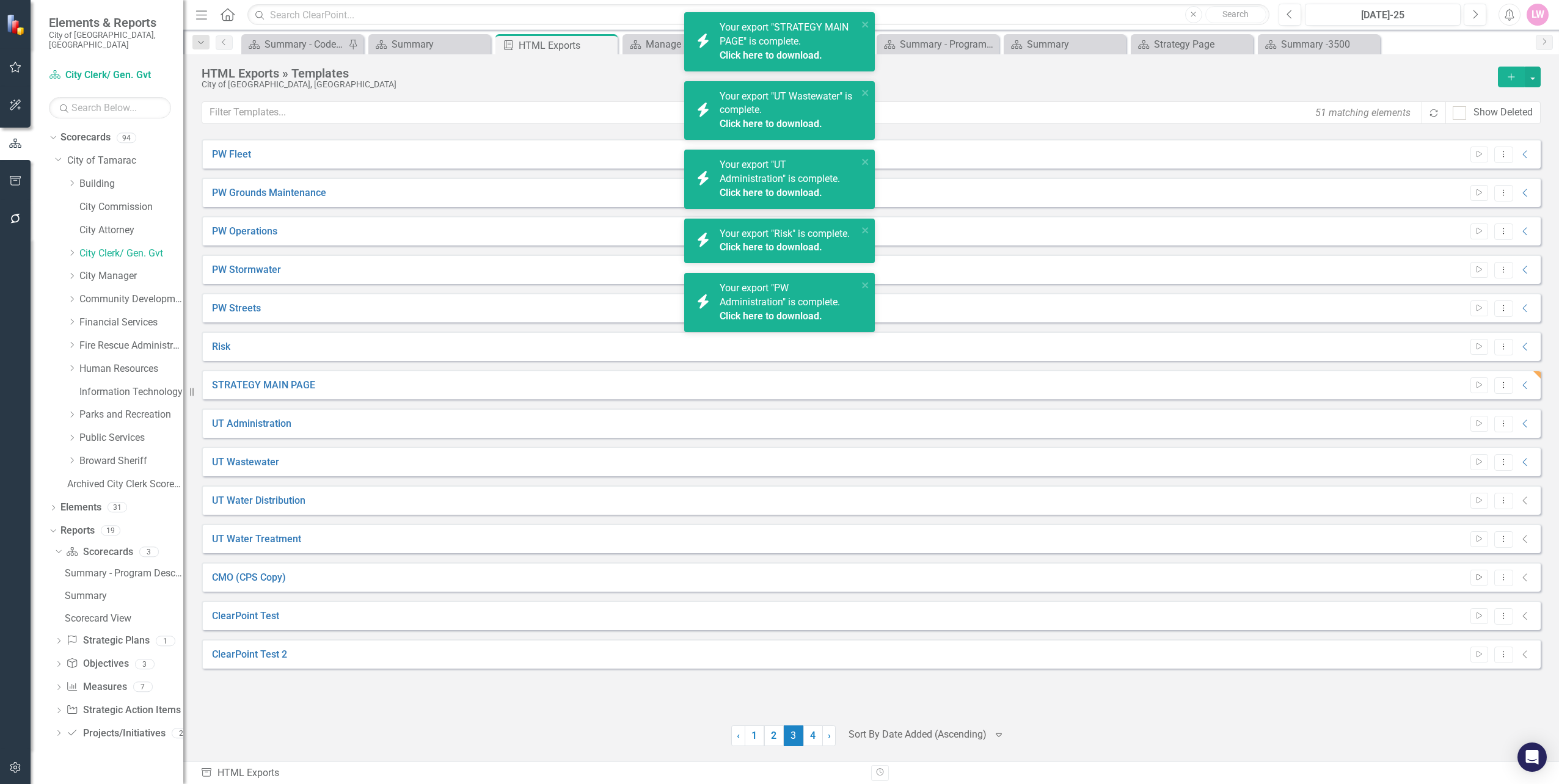
click at [1486, 582] on button "Start" at bounding box center [1480, 577] width 18 height 16
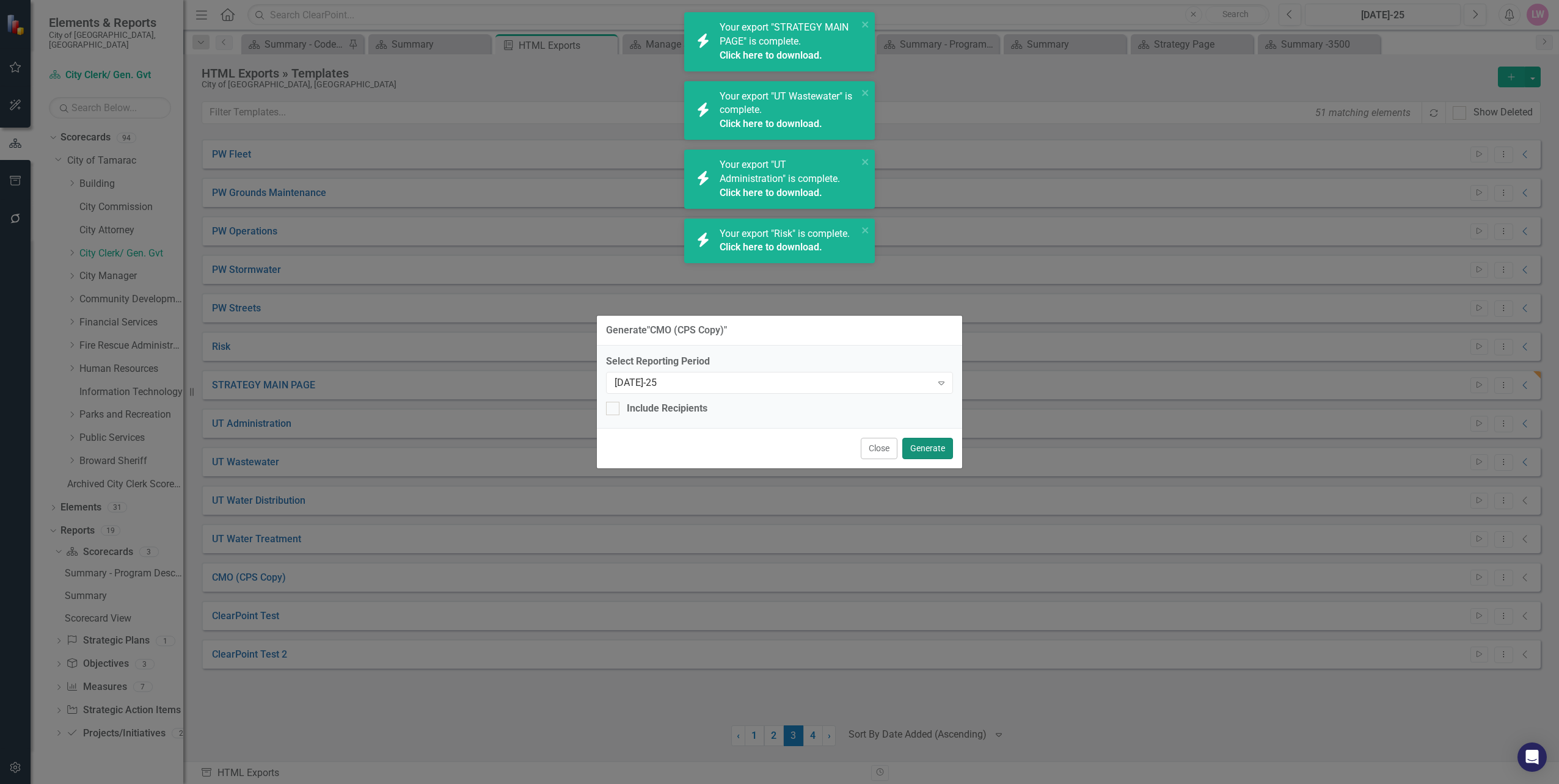
click at [929, 446] on button "Generate" at bounding box center [928, 448] width 51 height 22
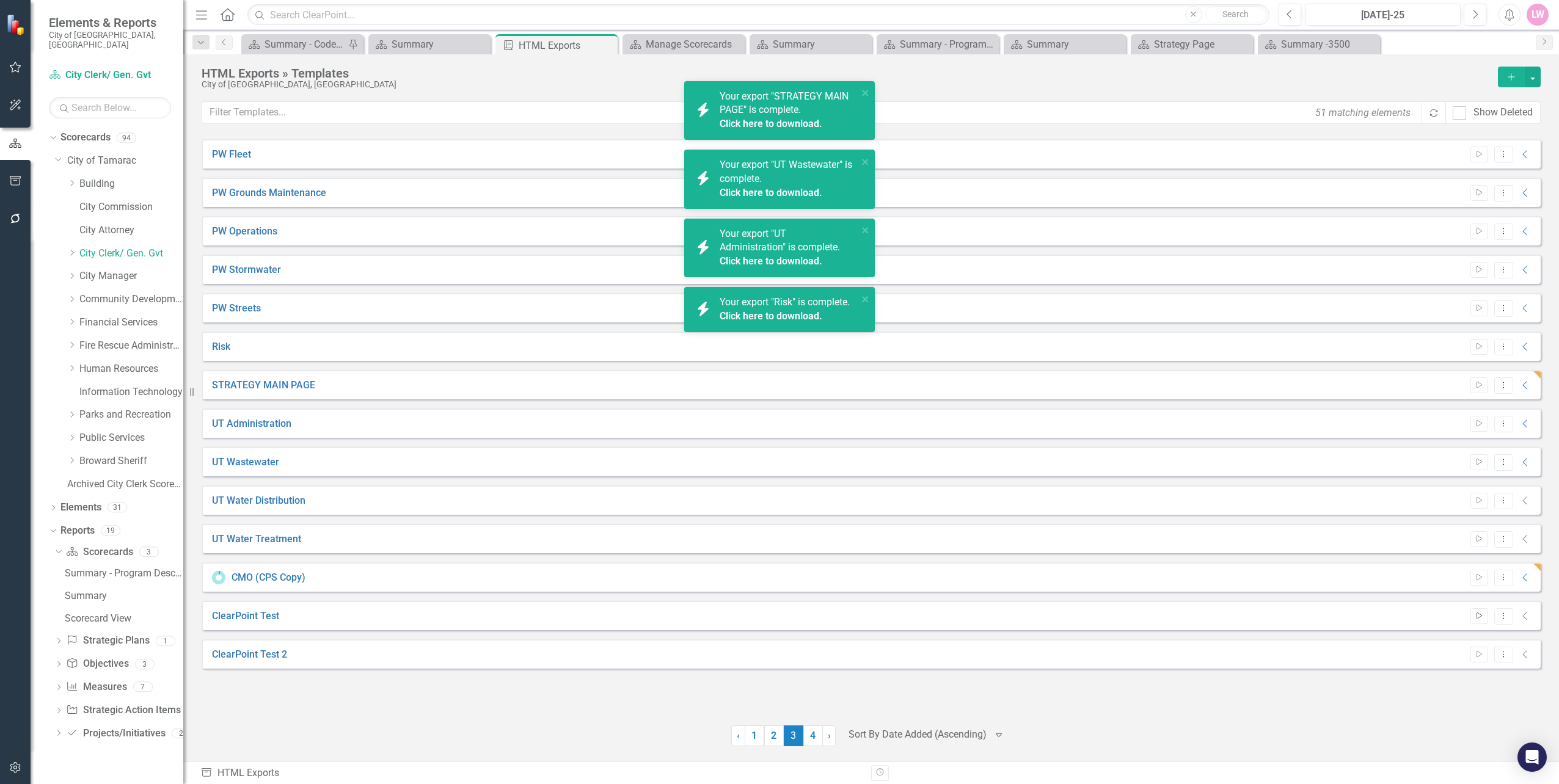
click at [1483, 618] on icon "Start" at bounding box center [1479, 616] width 9 height 7
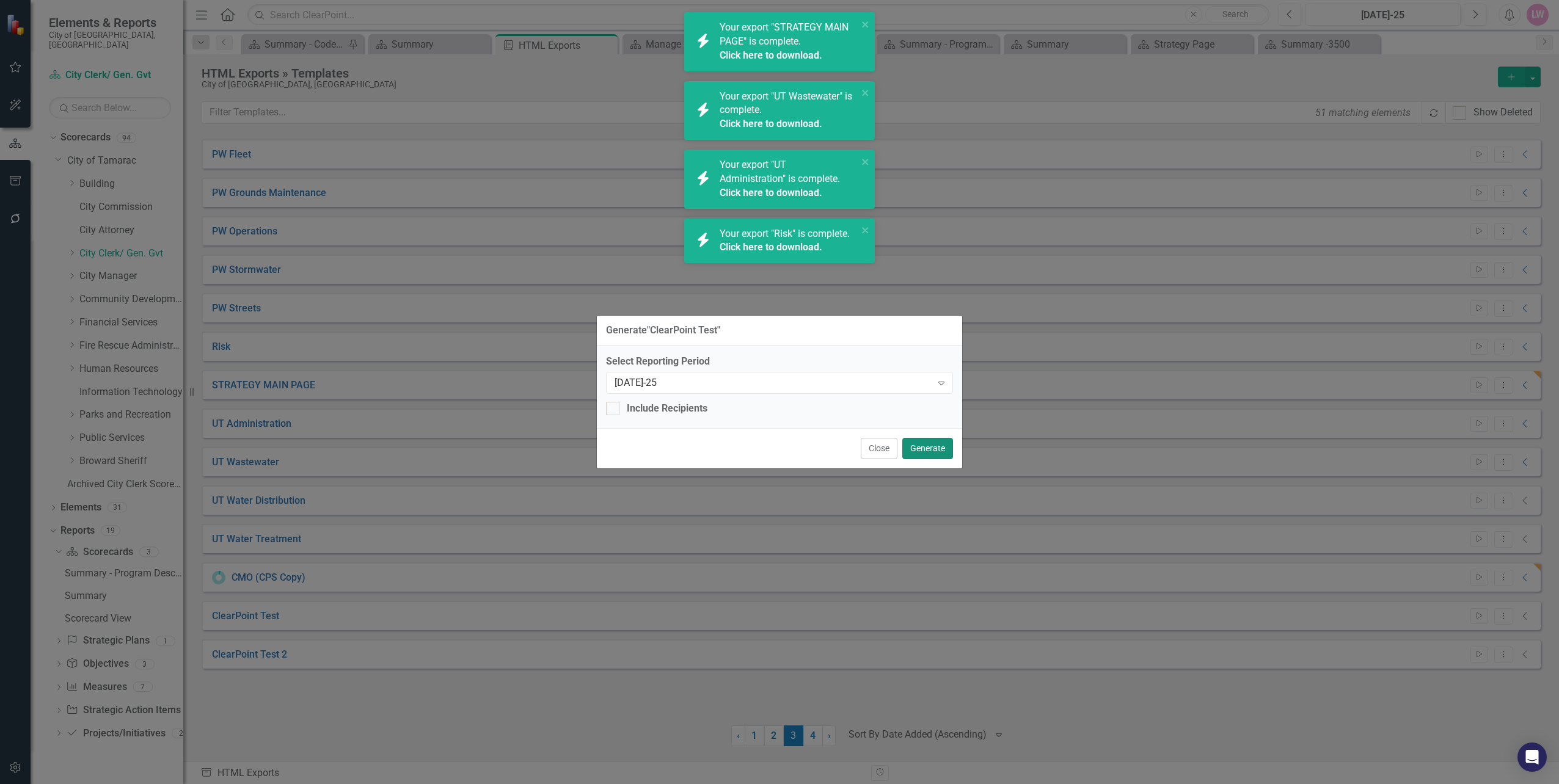
click at [914, 446] on button "Generate" at bounding box center [928, 448] width 51 height 22
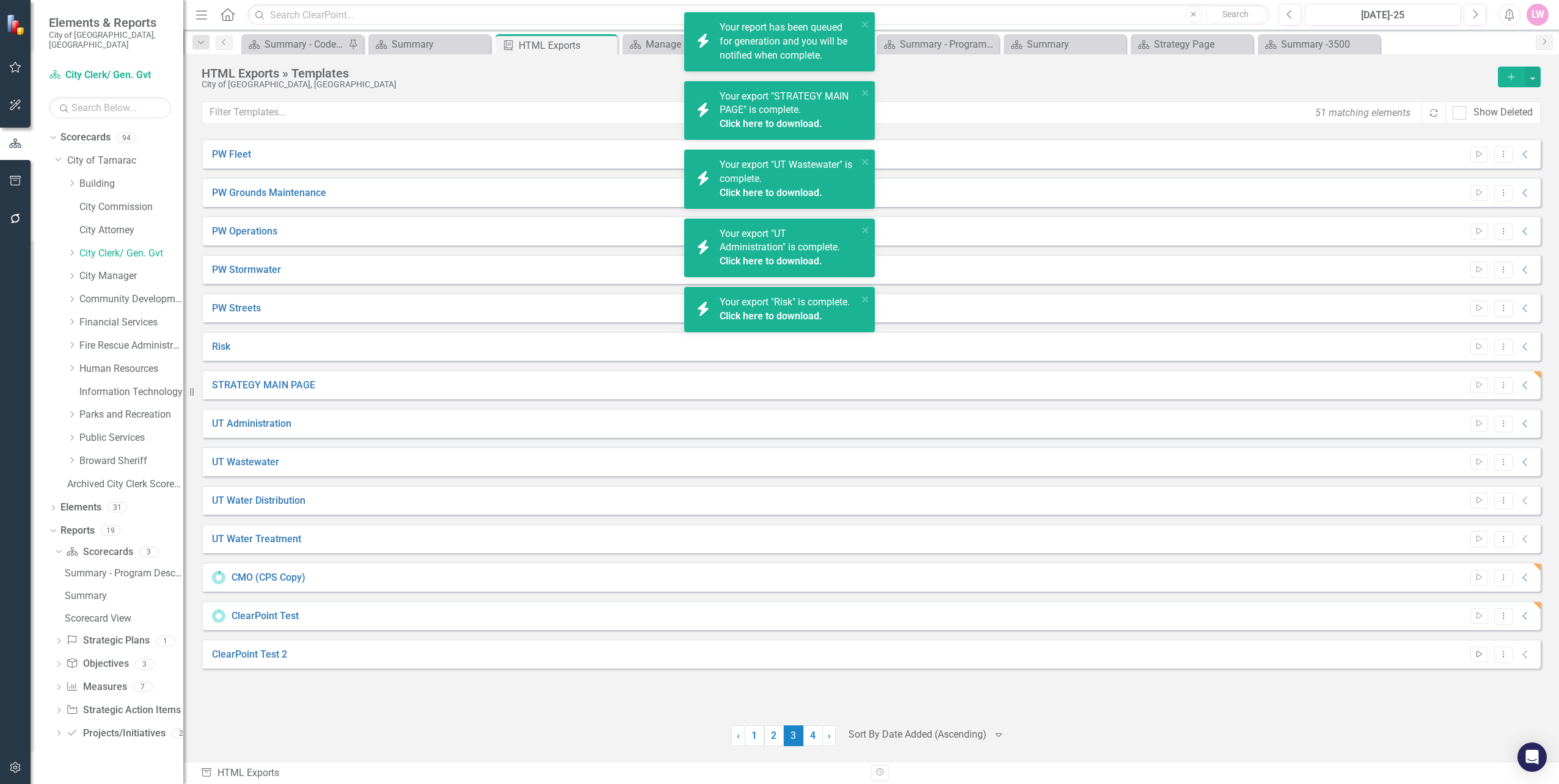
click at [1473, 648] on button "Start" at bounding box center [1480, 654] width 18 height 16
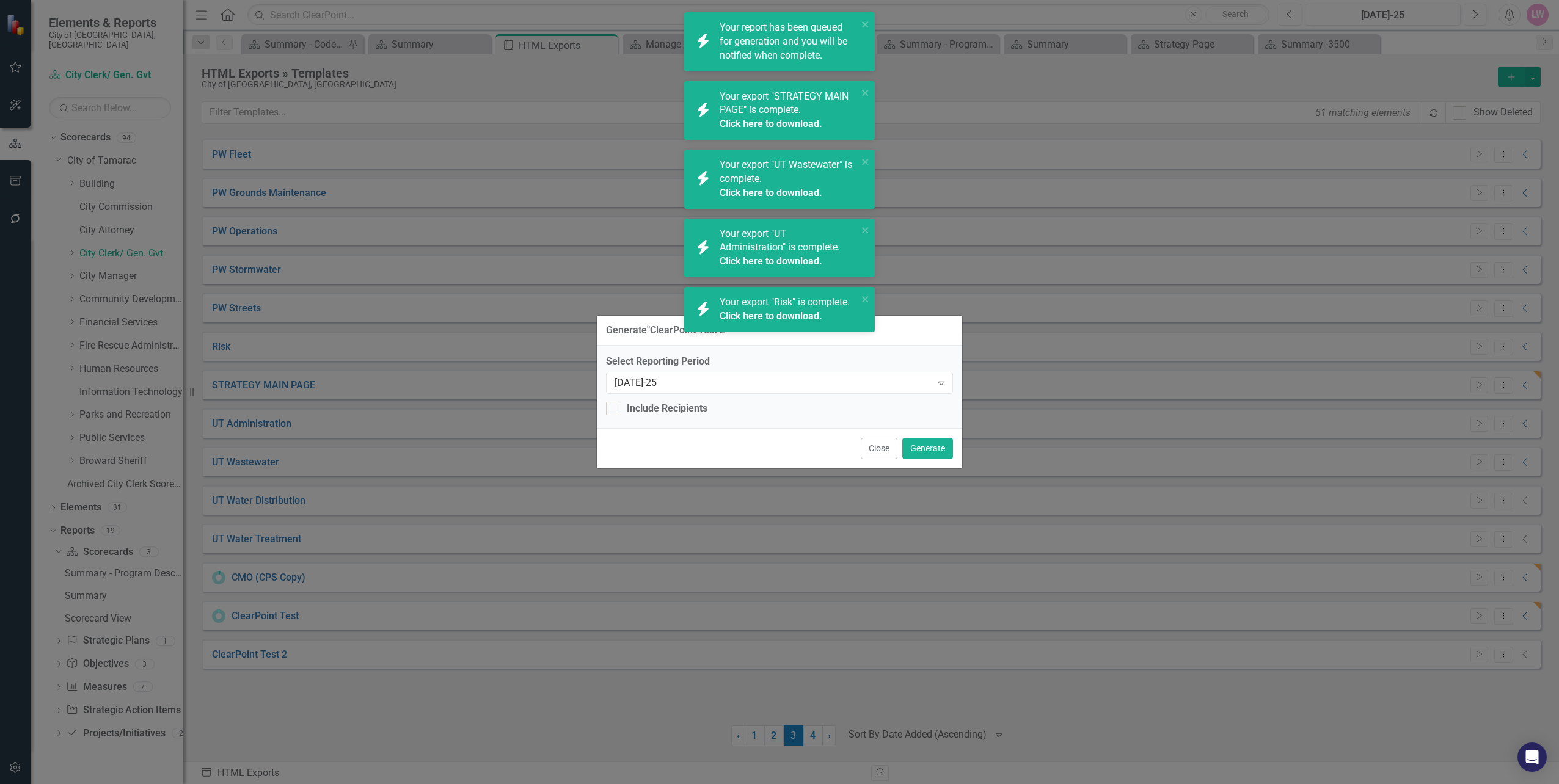
click at [916, 432] on div "Close Generate" at bounding box center [779, 448] width 365 height 40
click at [934, 463] on div "Close Generate" at bounding box center [779, 448] width 365 height 40
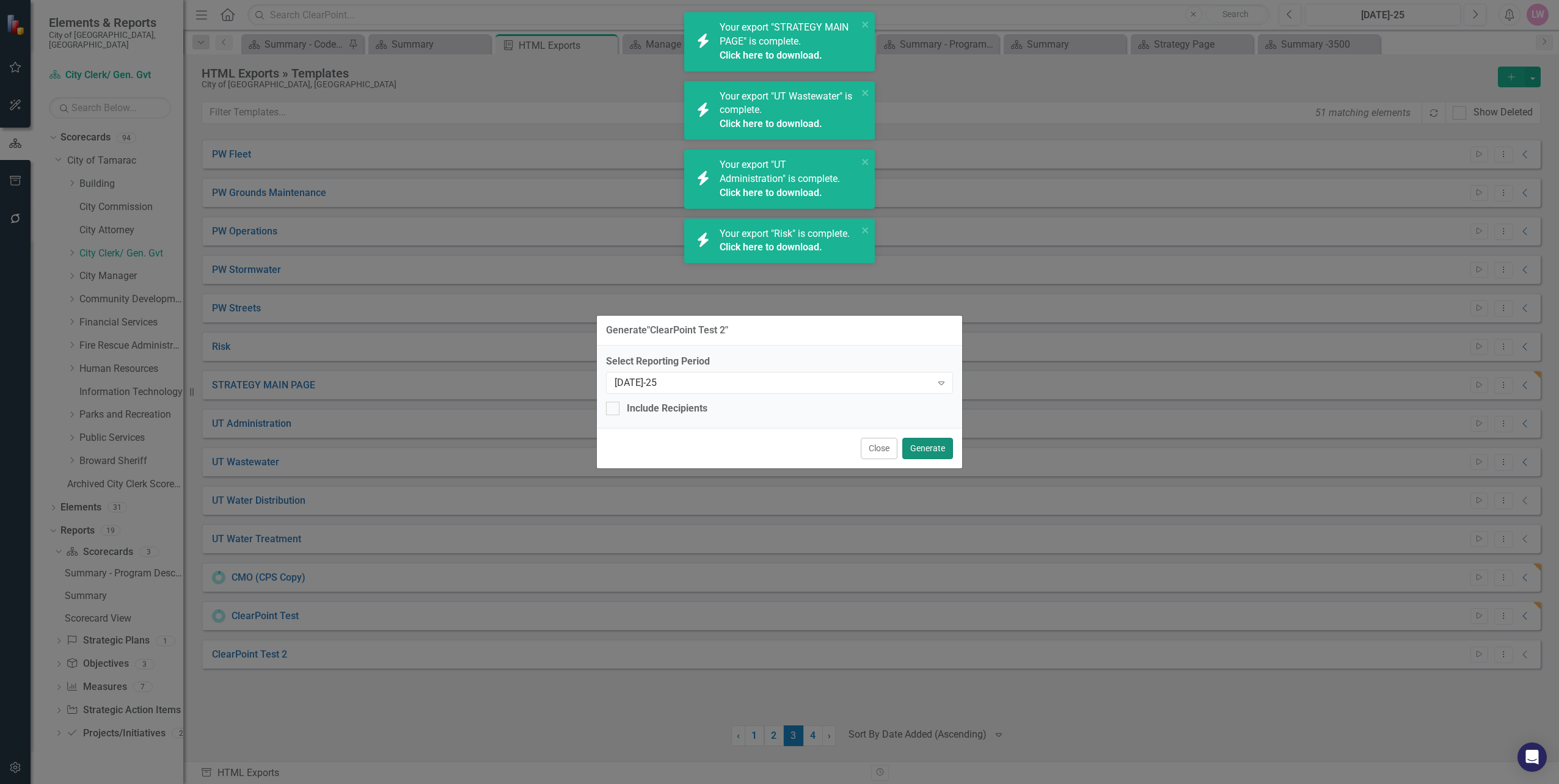
click at [936, 452] on button "Generate" at bounding box center [928, 448] width 51 height 22
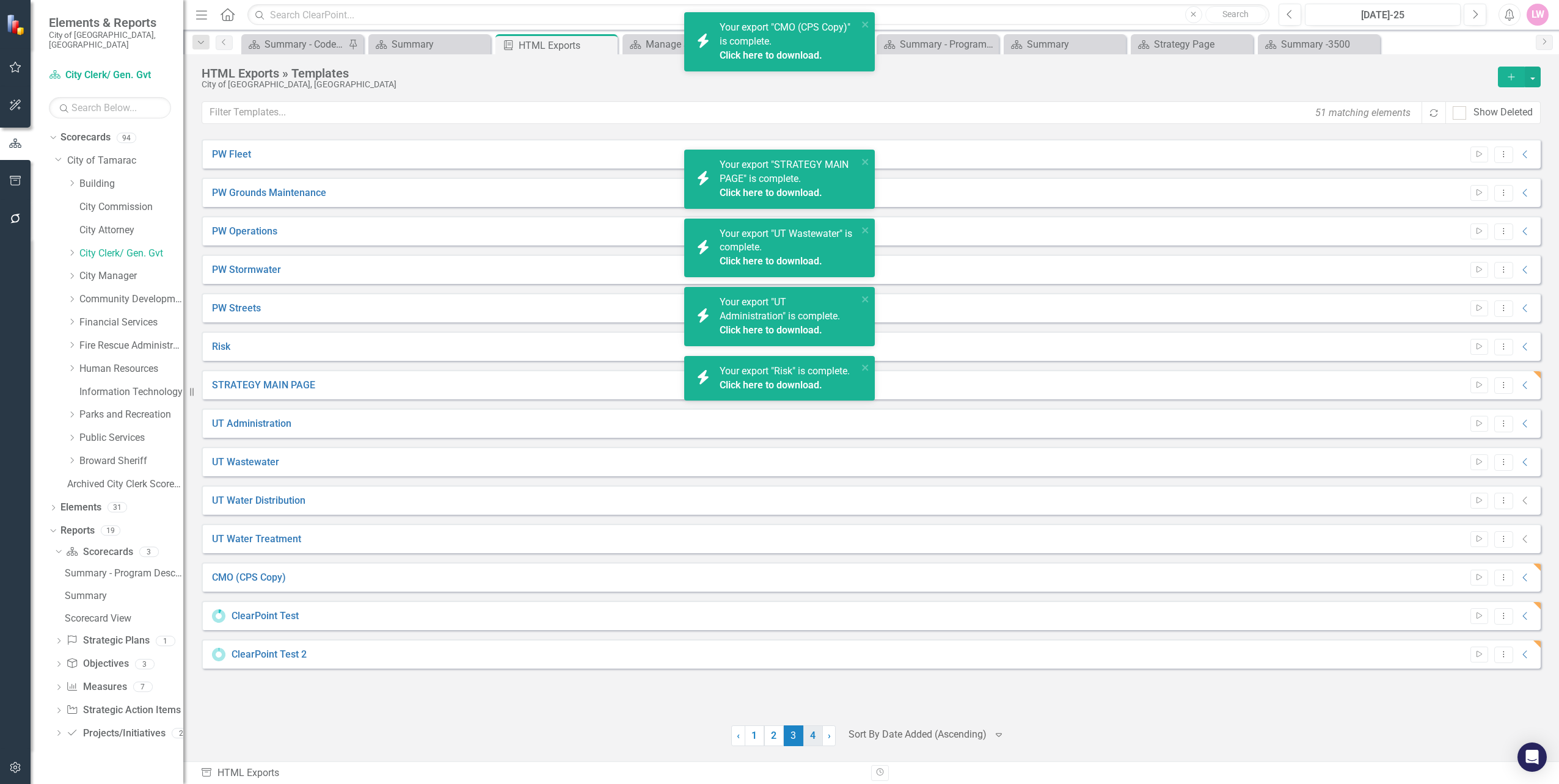
click at [817, 738] on link "4" at bounding box center [813, 736] width 19 height 21
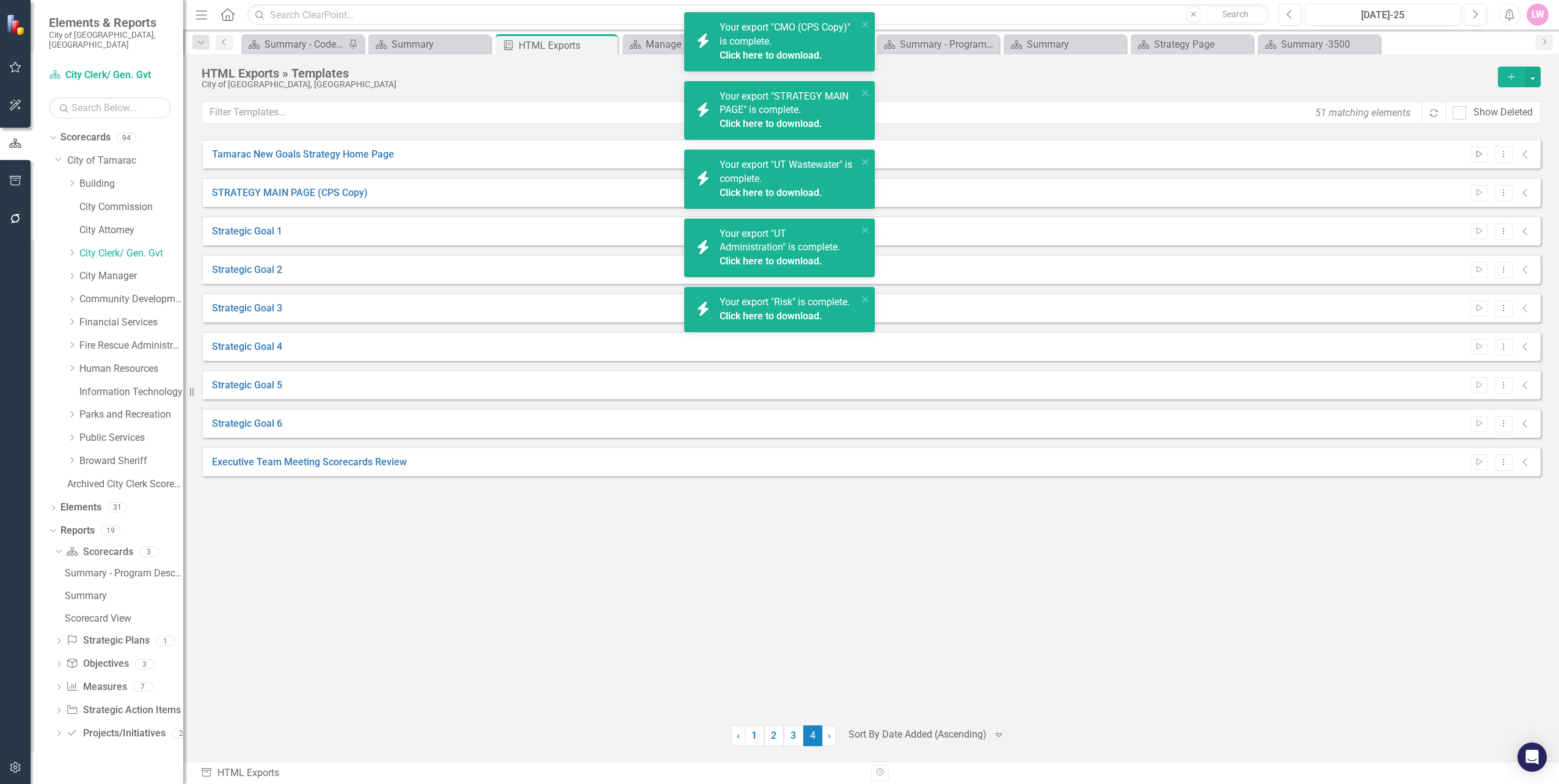
click at [1477, 154] on icon "button" at bounding box center [1479, 154] width 5 height 7
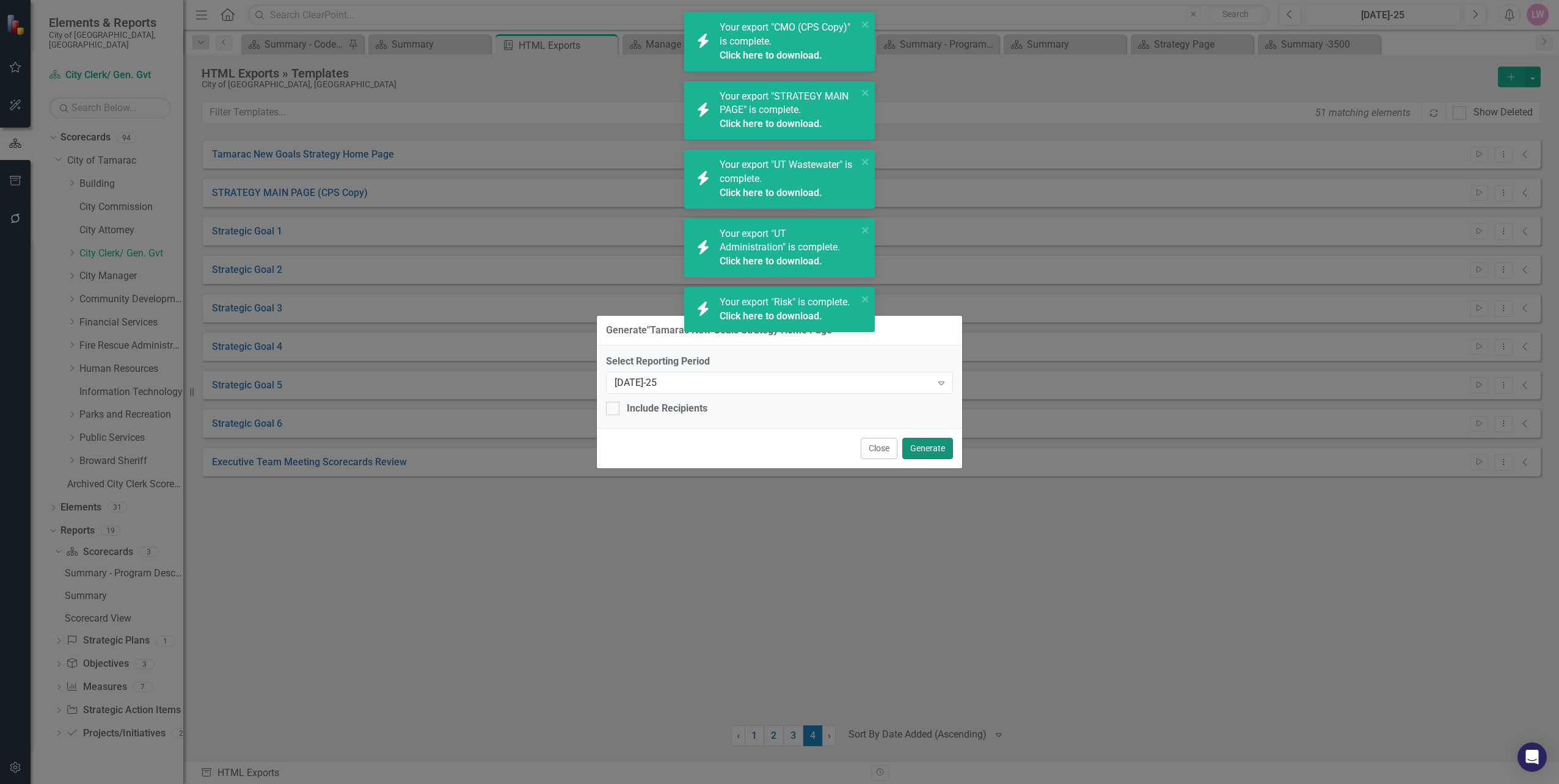
click at [937, 443] on button "Generate" at bounding box center [928, 448] width 51 height 22
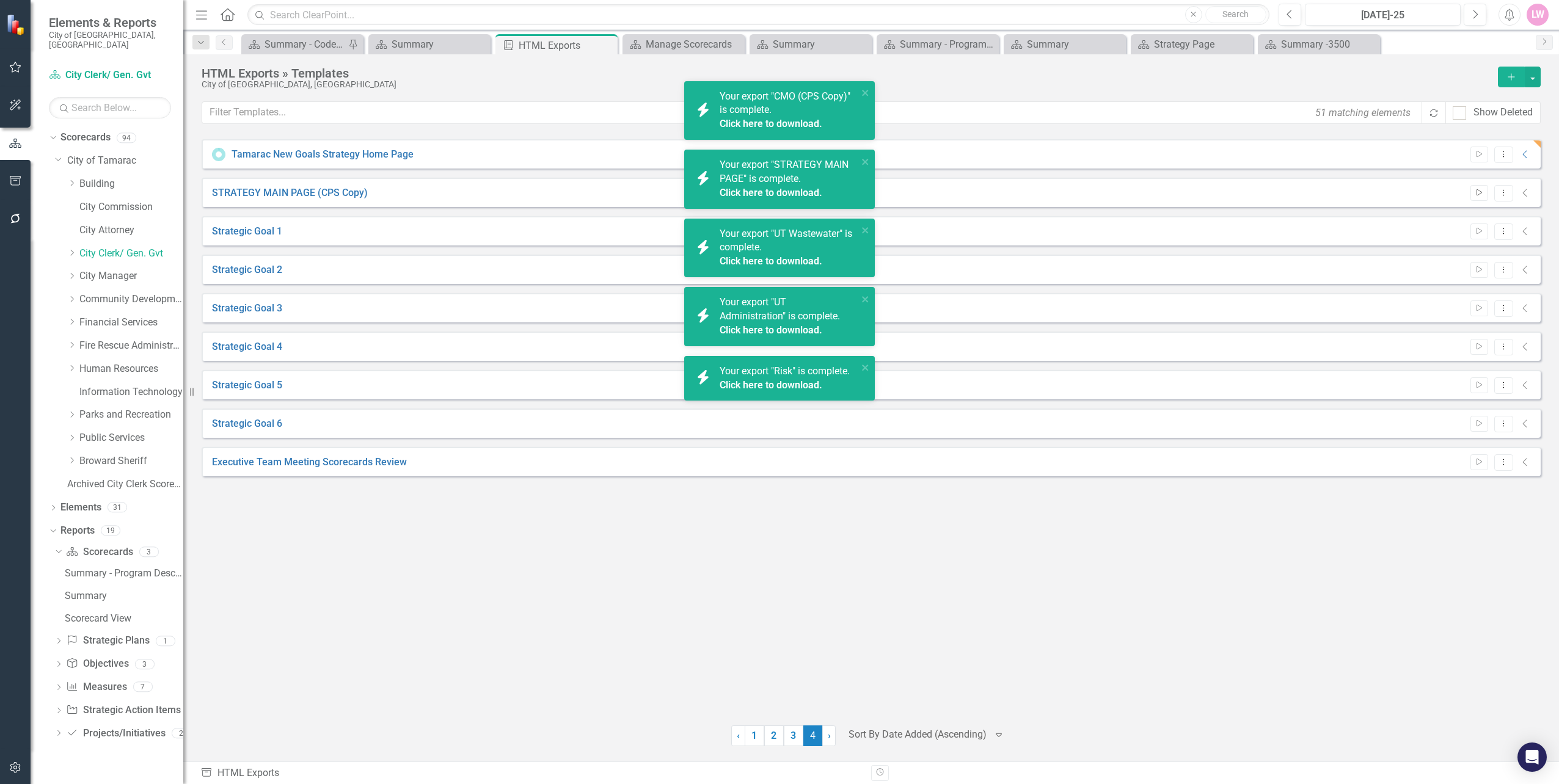
click at [1483, 196] on button "Start" at bounding box center [1480, 193] width 18 height 16
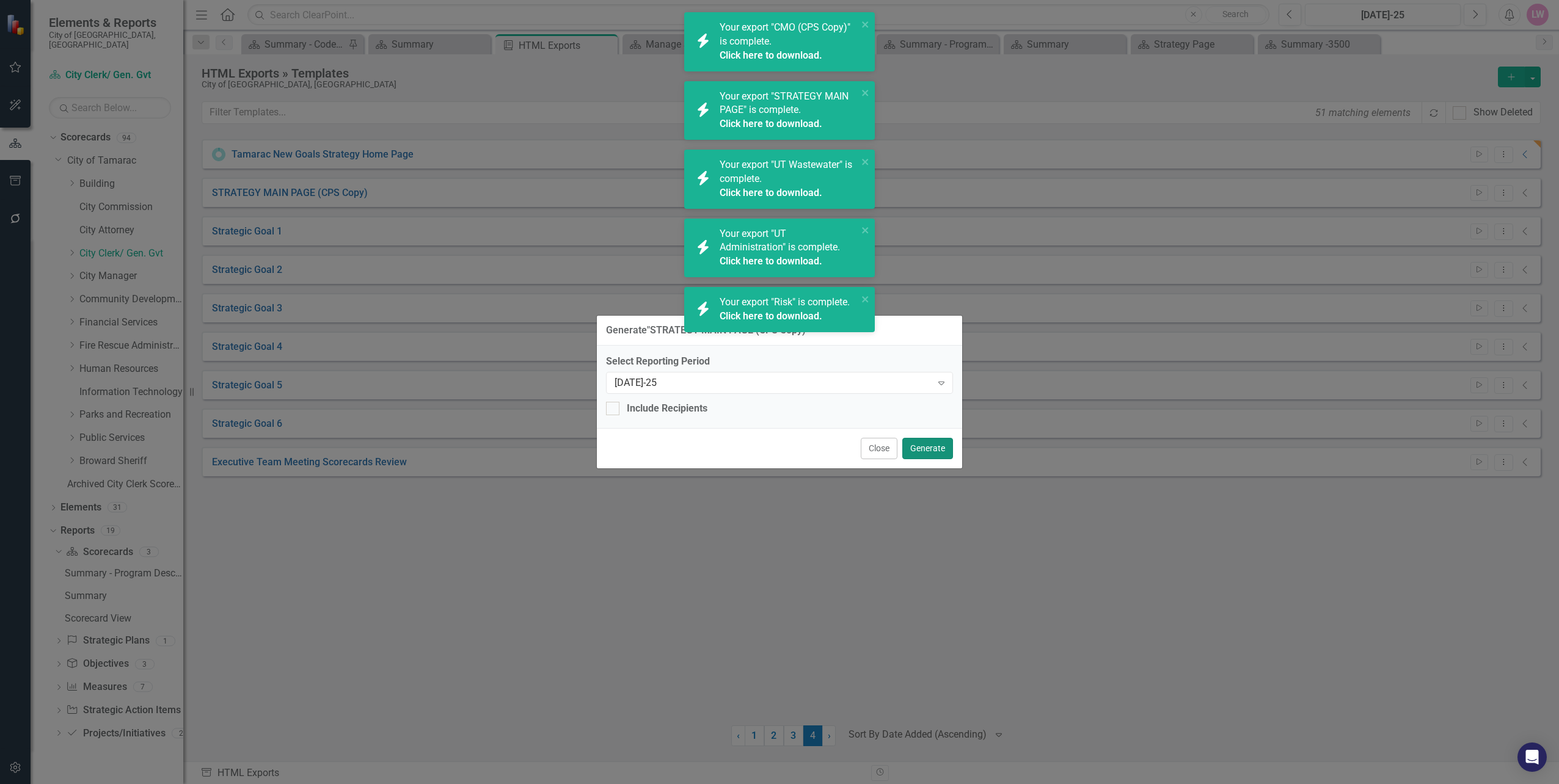
click at [907, 453] on button "Generate" at bounding box center [928, 448] width 51 height 22
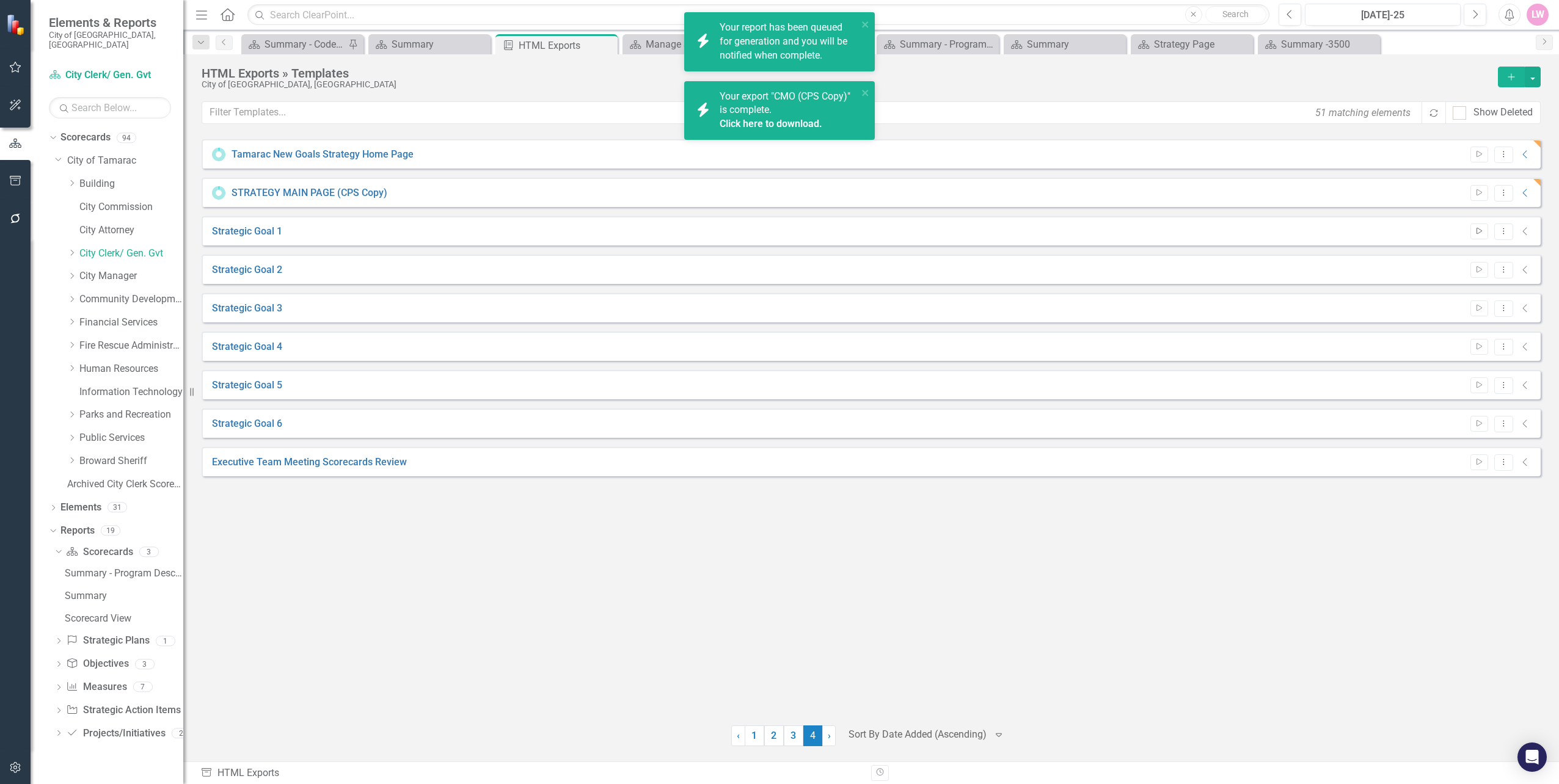
click at [1480, 230] on icon "Start" at bounding box center [1479, 232] width 9 height 7
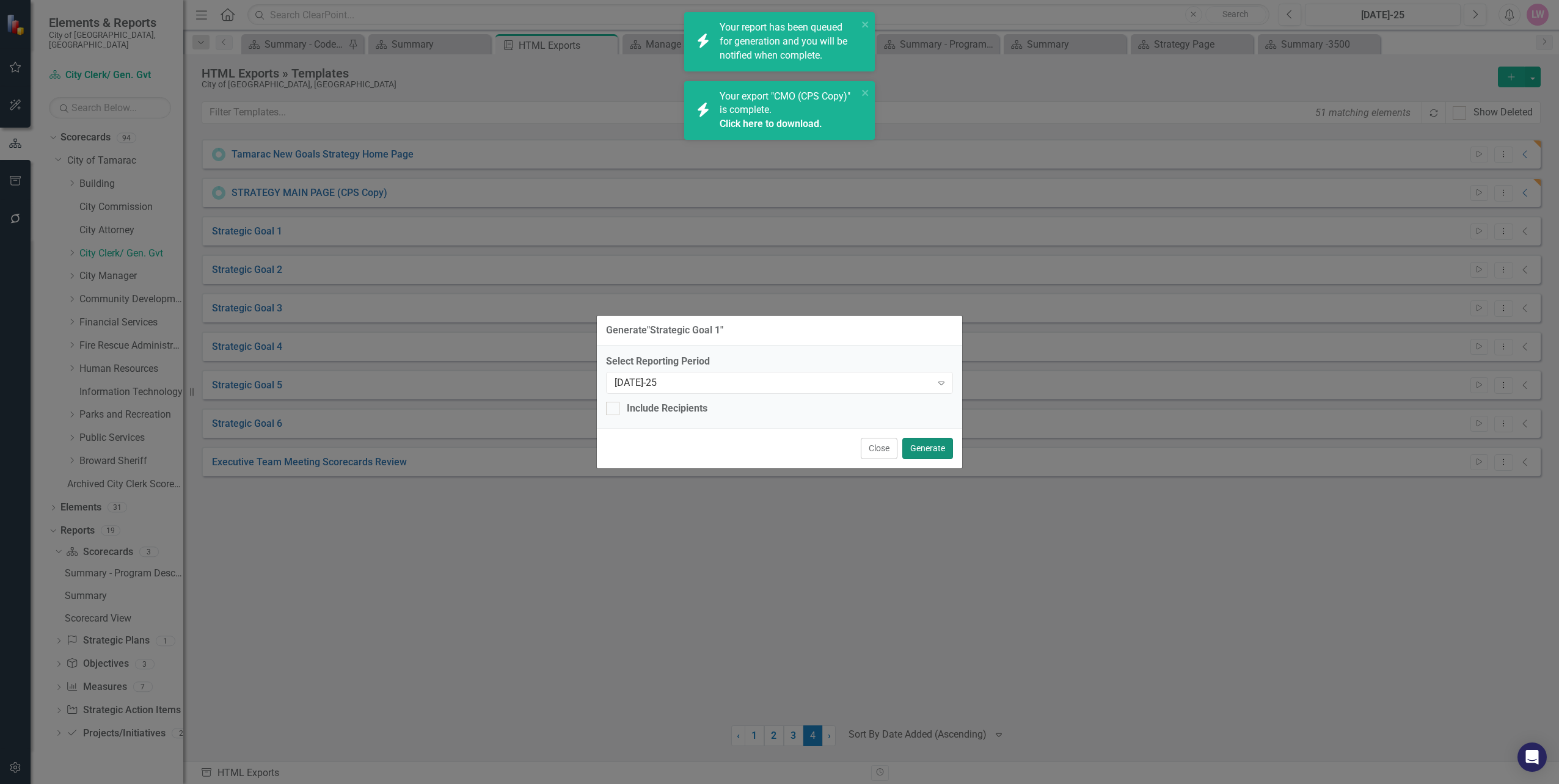
click at [930, 447] on button "Generate" at bounding box center [928, 448] width 51 height 22
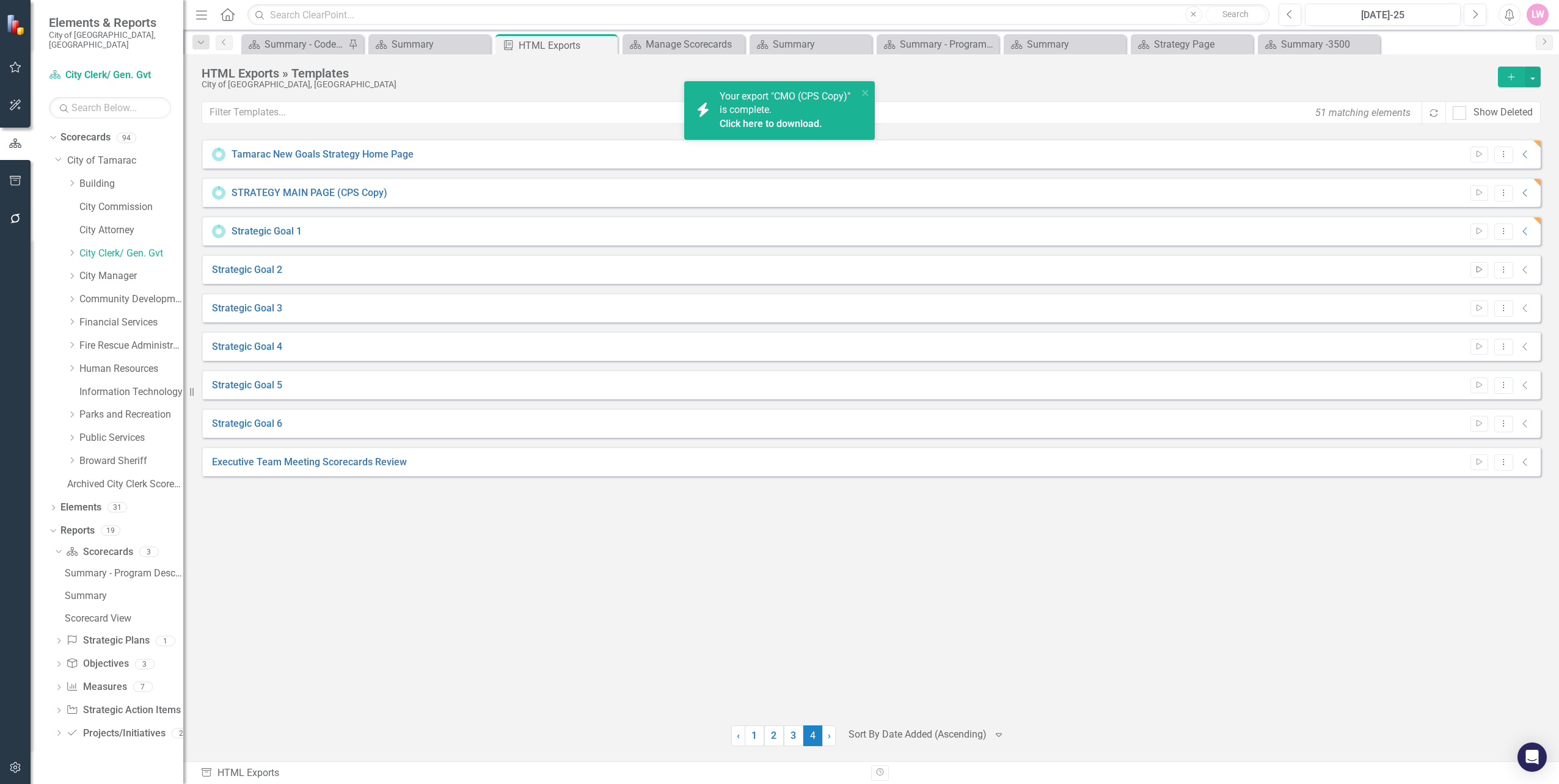
click at [1482, 273] on icon "Start" at bounding box center [1479, 270] width 9 height 7
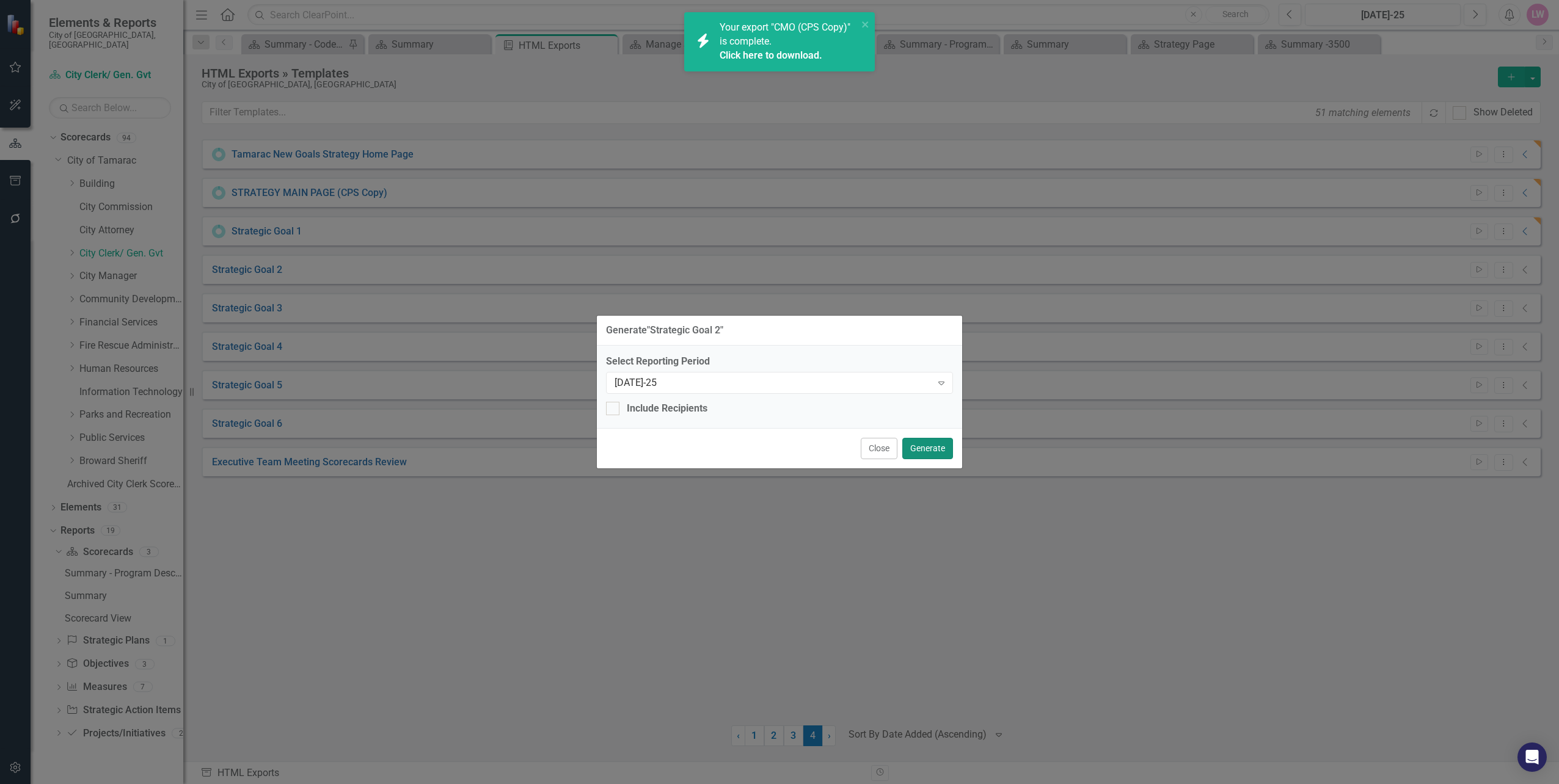
click at [940, 449] on button "Generate" at bounding box center [928, 448] width 51 height 22
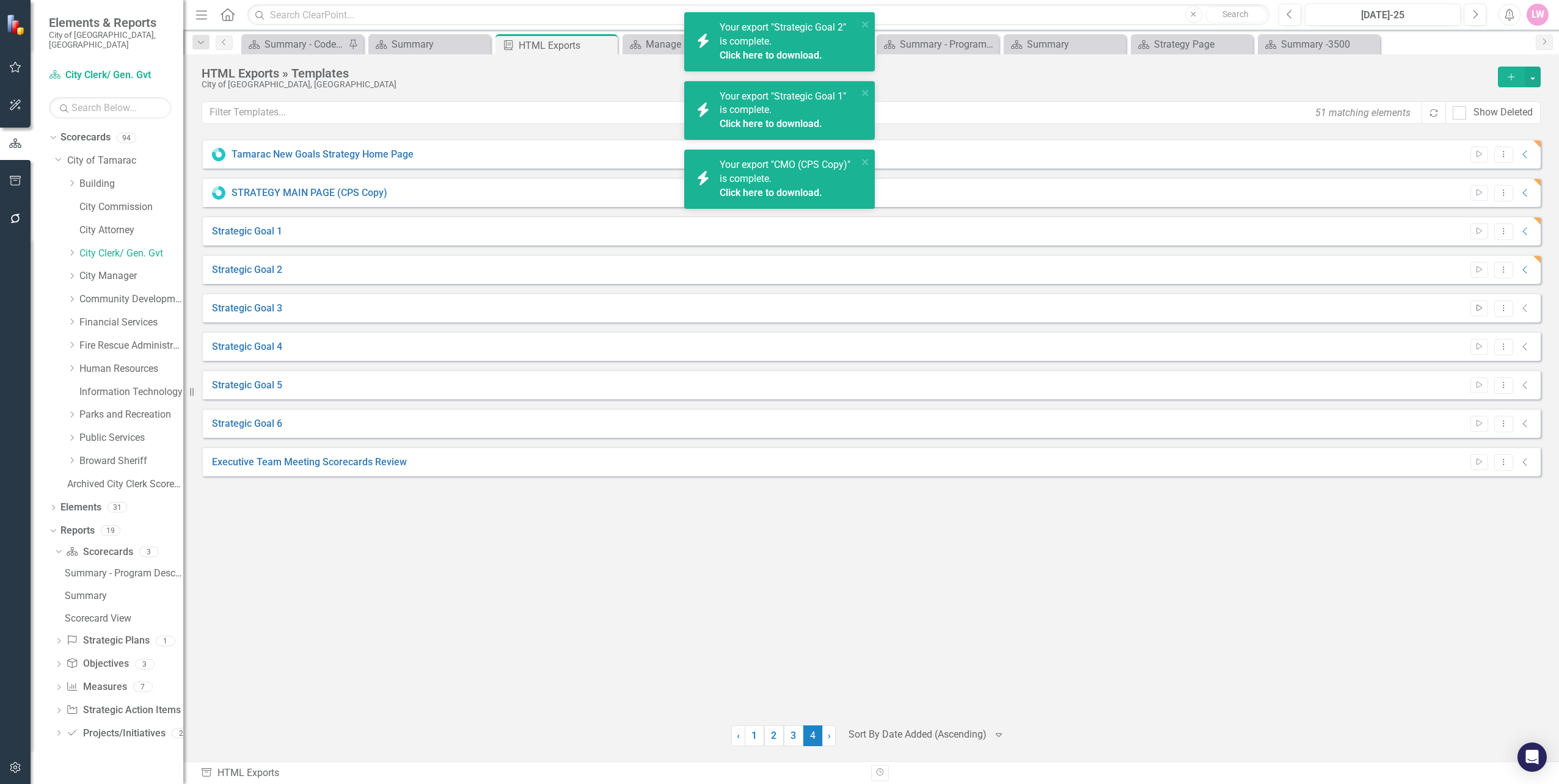
click at [1480, 316] on button "Start" at bounding box center [1480, 308] width 18 height 16
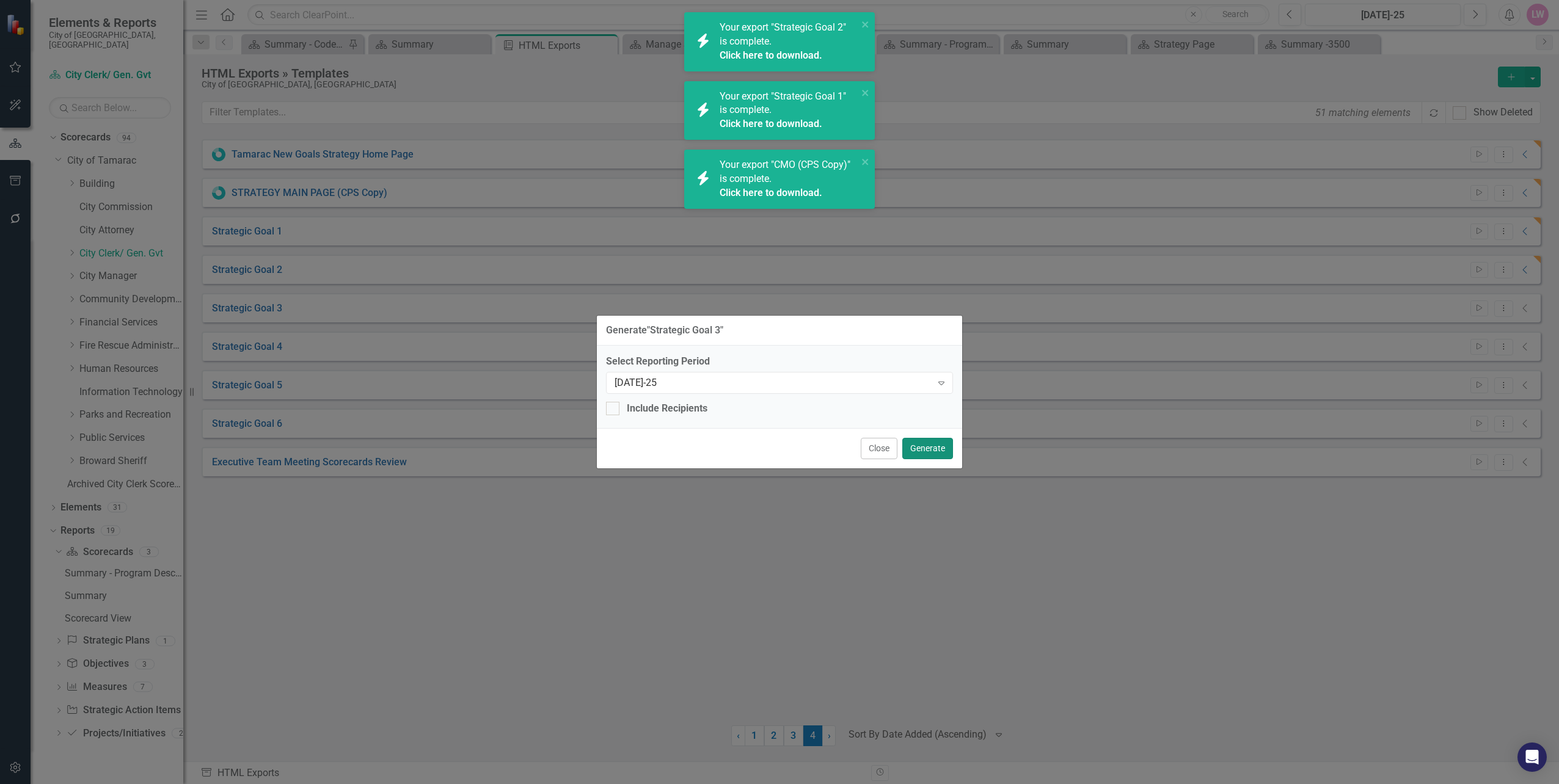
click at [914, 446] on button "Generate" at bounding box center [928, 448] width 51 height 22
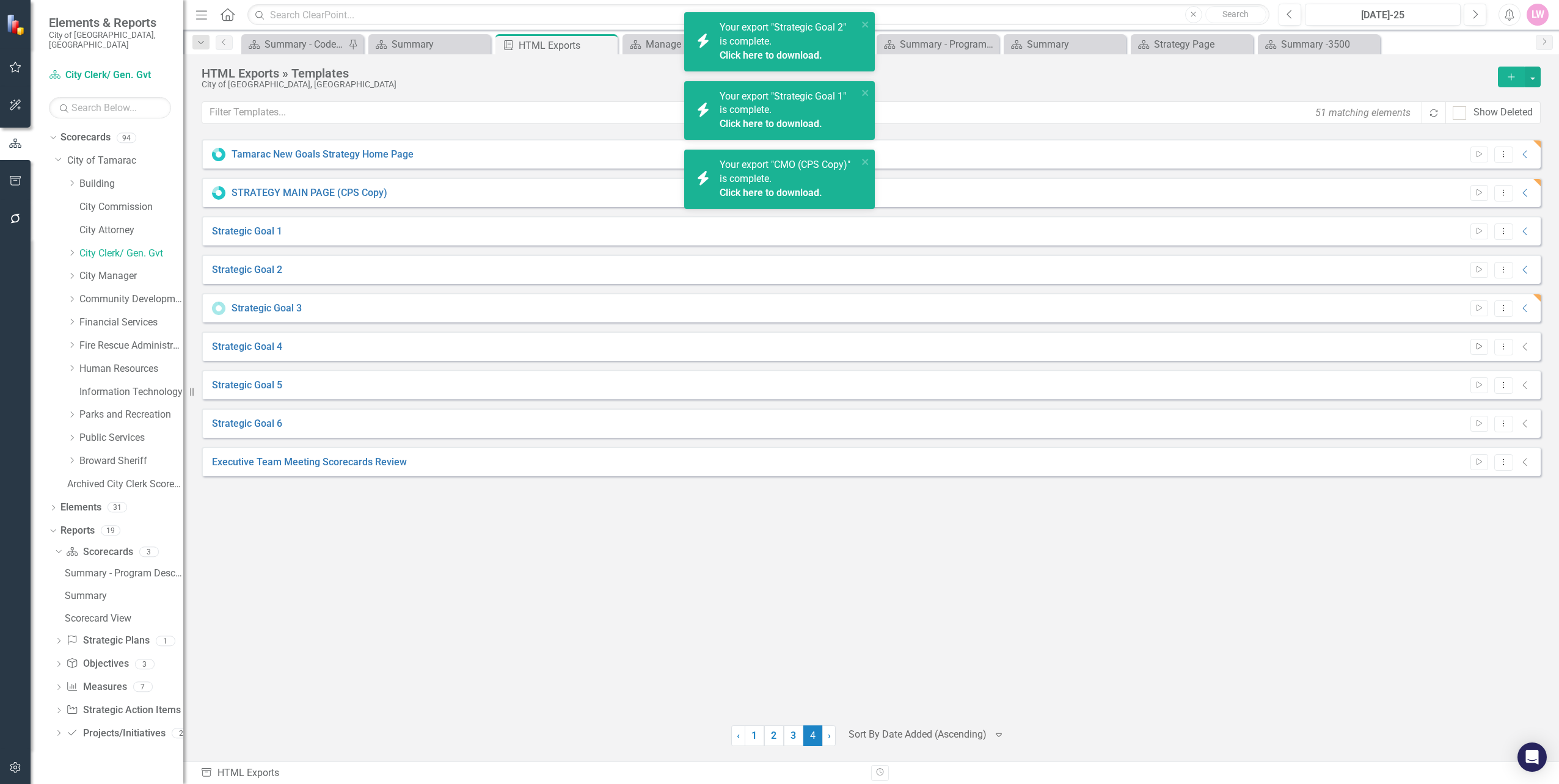
click at [1484, 355] on button "Start" at bounding box center [1480, 346] width 18 height 16
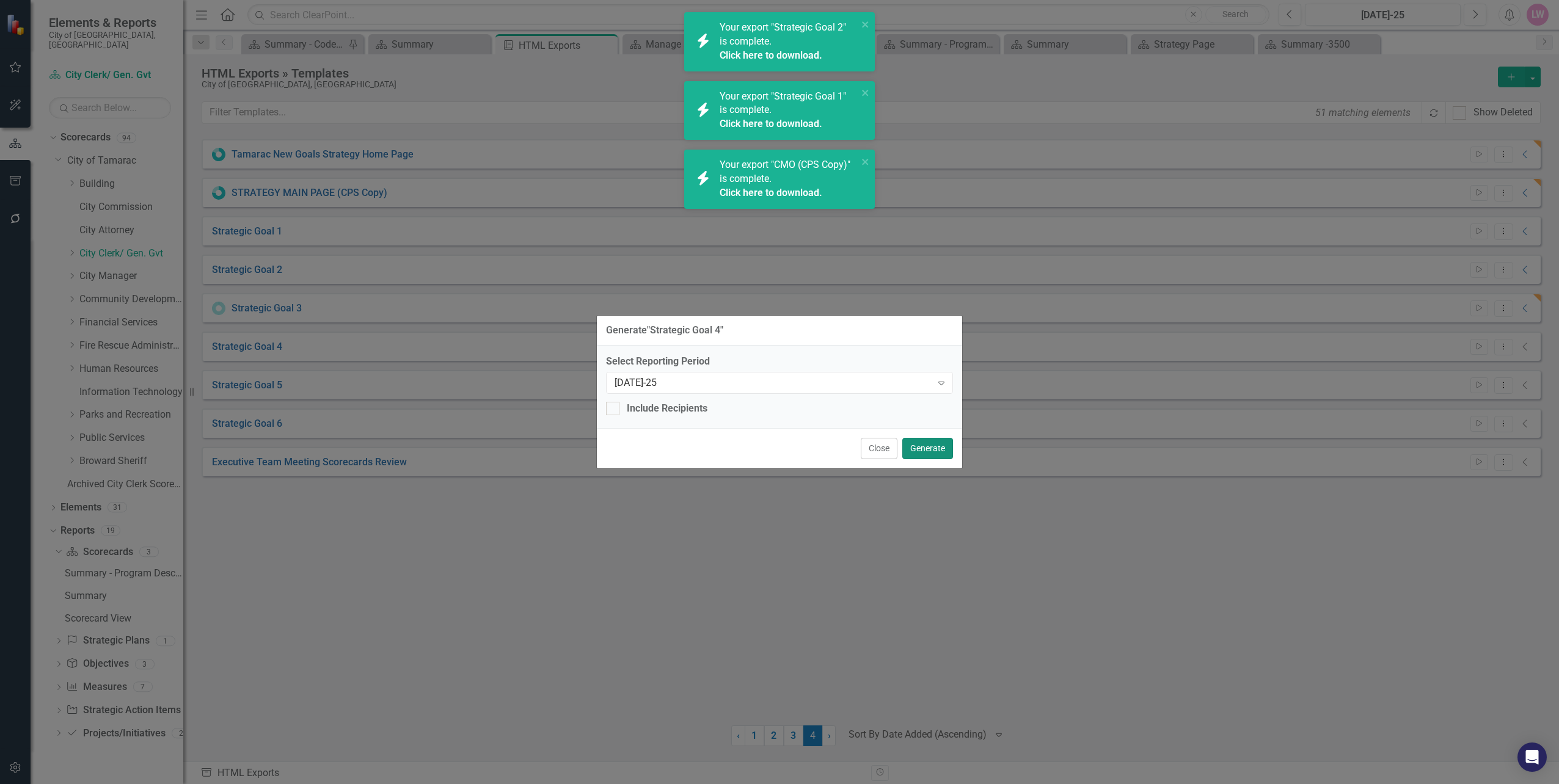
click at [925, 443] on button "Generate" at bounding box center [928, 448] width 51 height 22
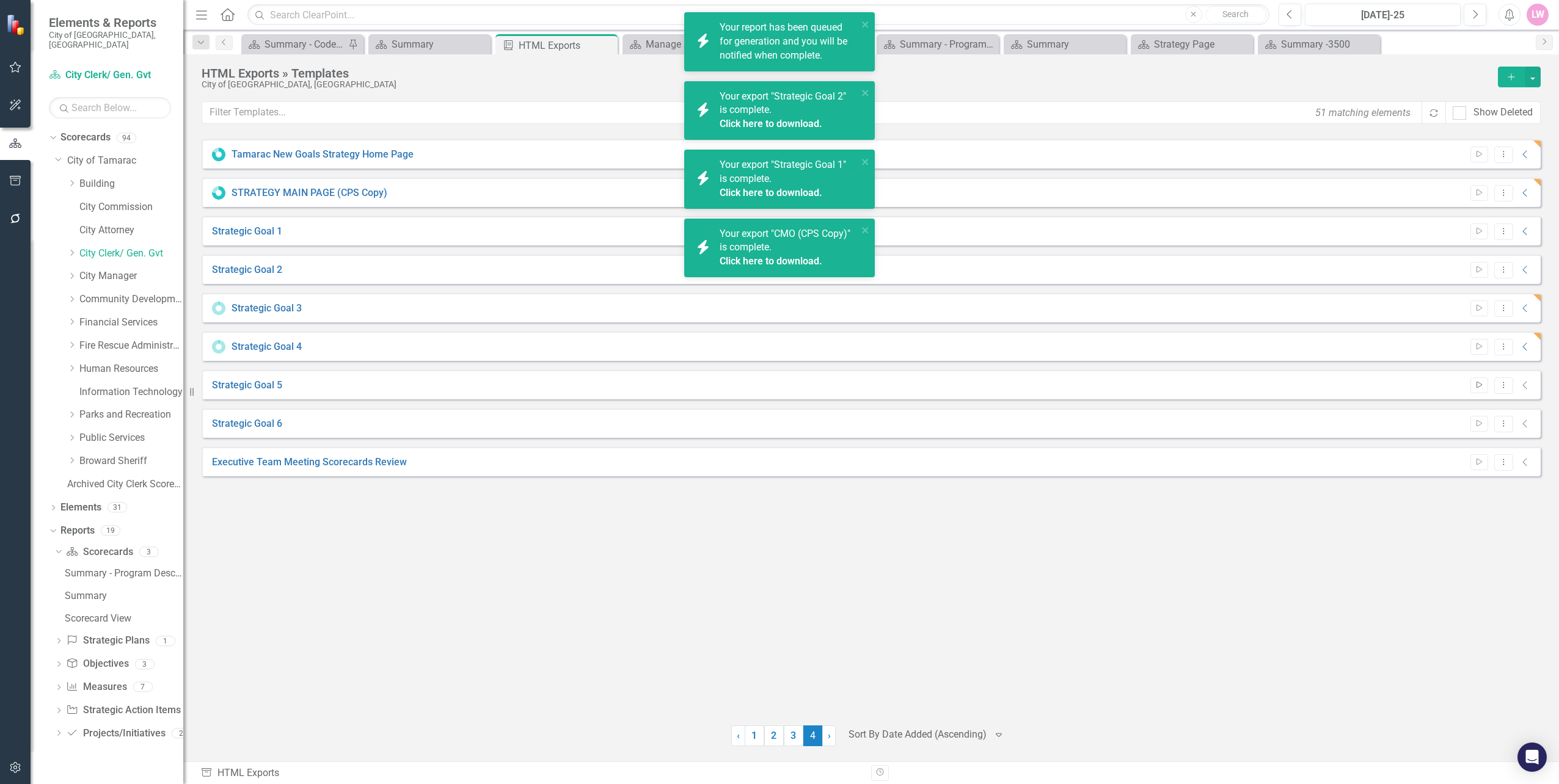
click at [1475, 389] on button "Start" at bounding box center [1480, 385] width 18 height 16
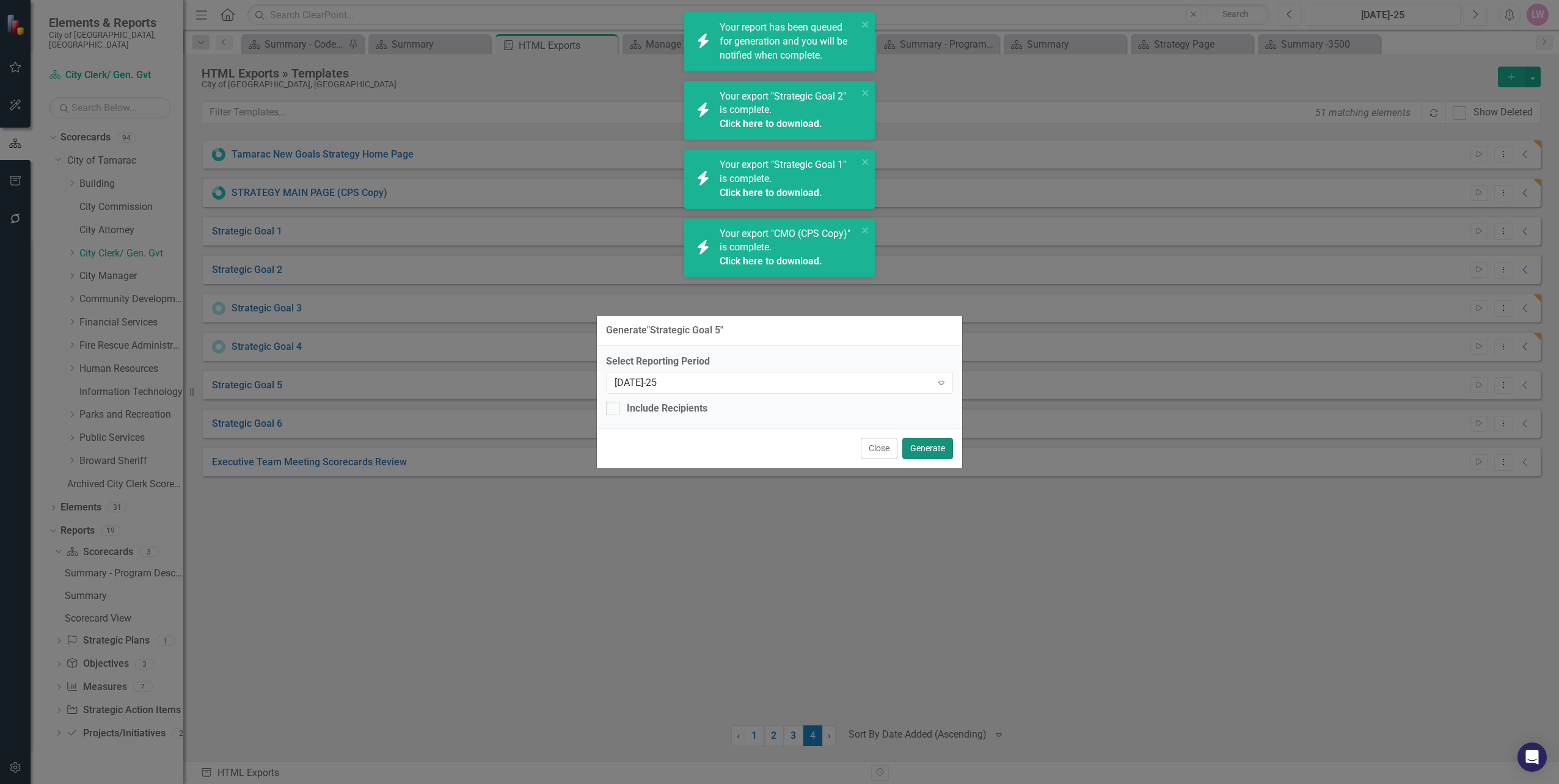
click at [926, 450] on button "Generate" at bounding box center [928, 448] width 51 height 22
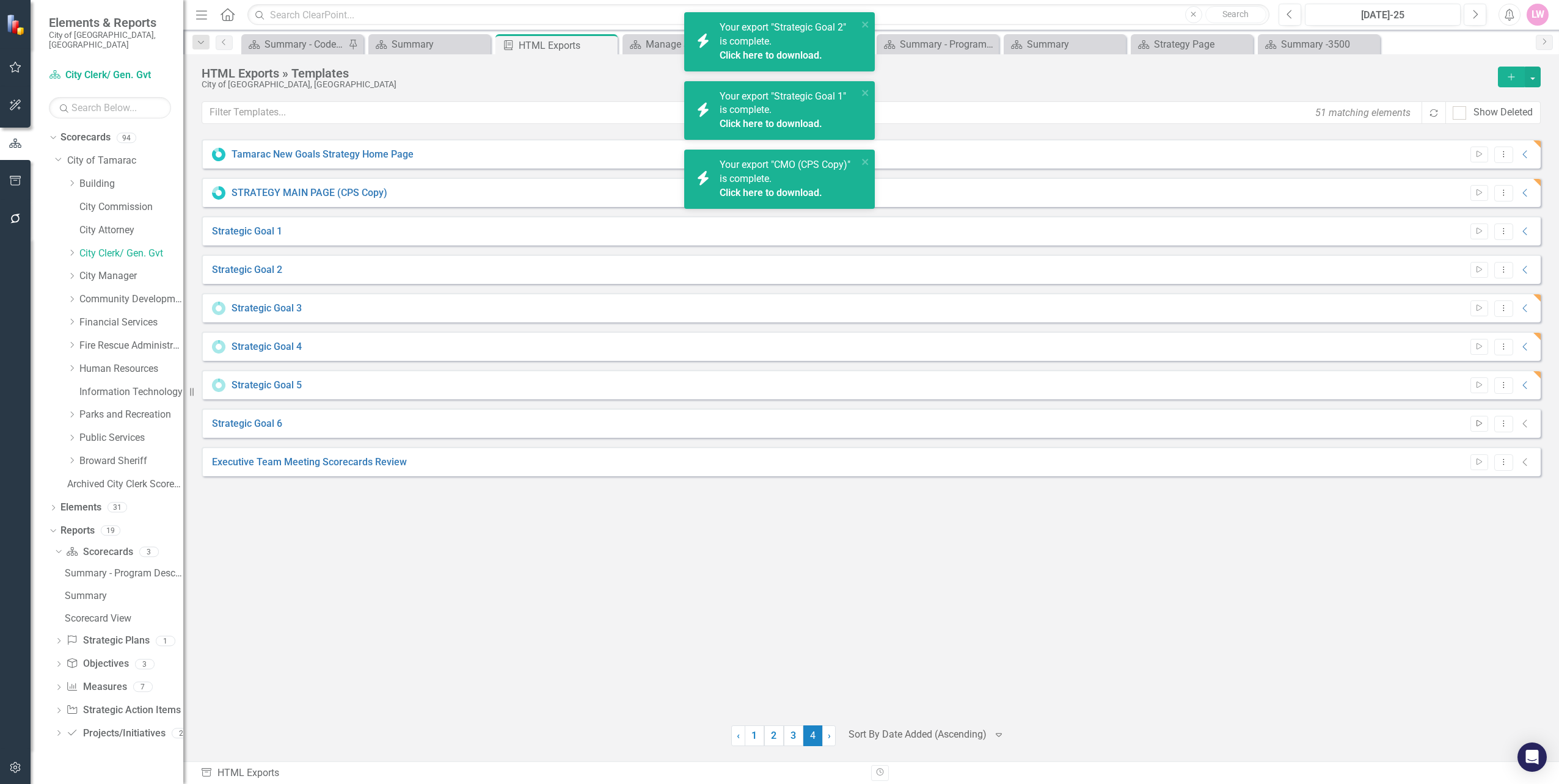
click at [1484, 429] on button "Start" at bounding box center [1480, 423] width 18 height 16
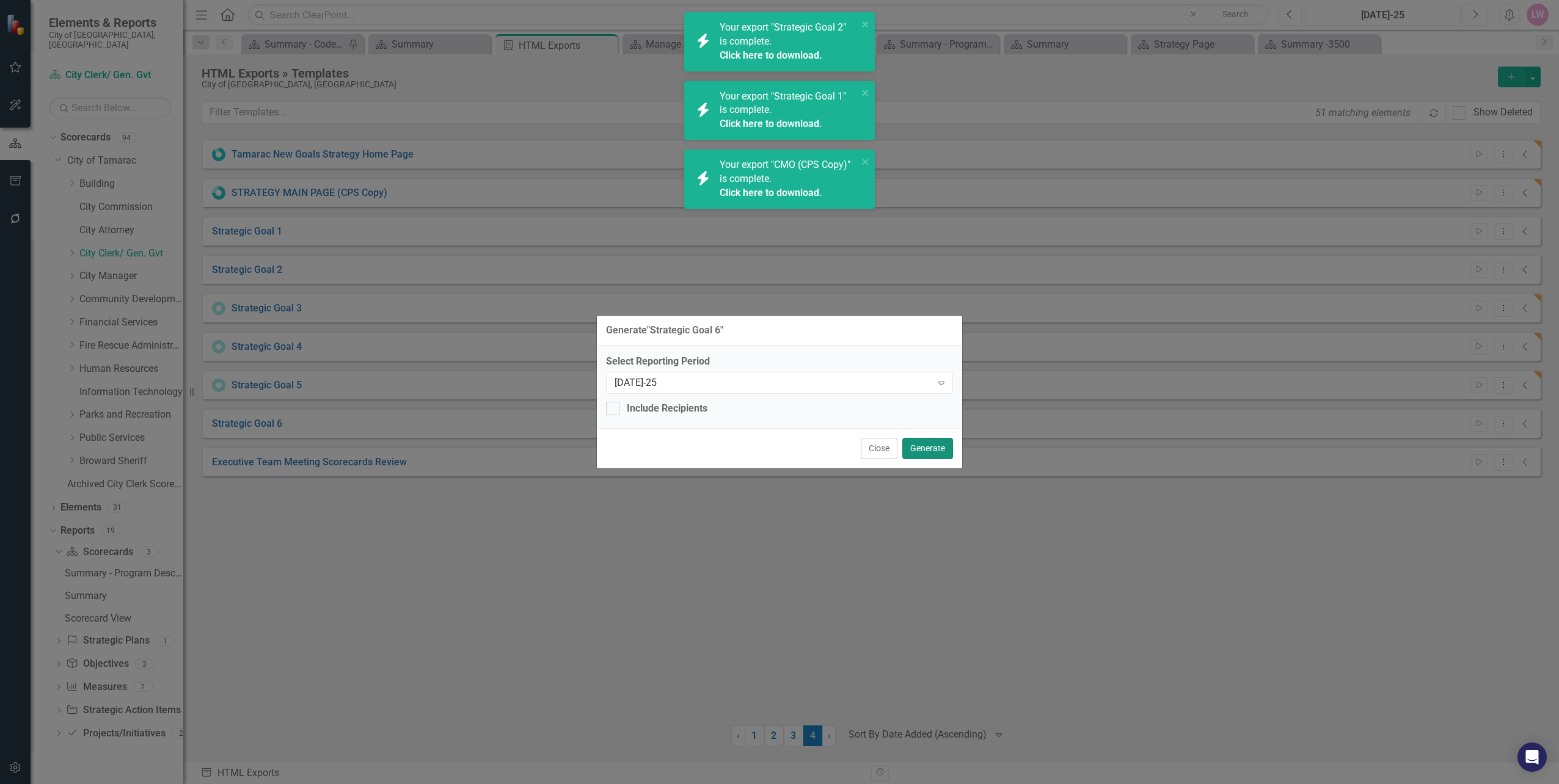
click at [942, 448] on button "Generate" at bounding box center [928, 448] width 51 height 22
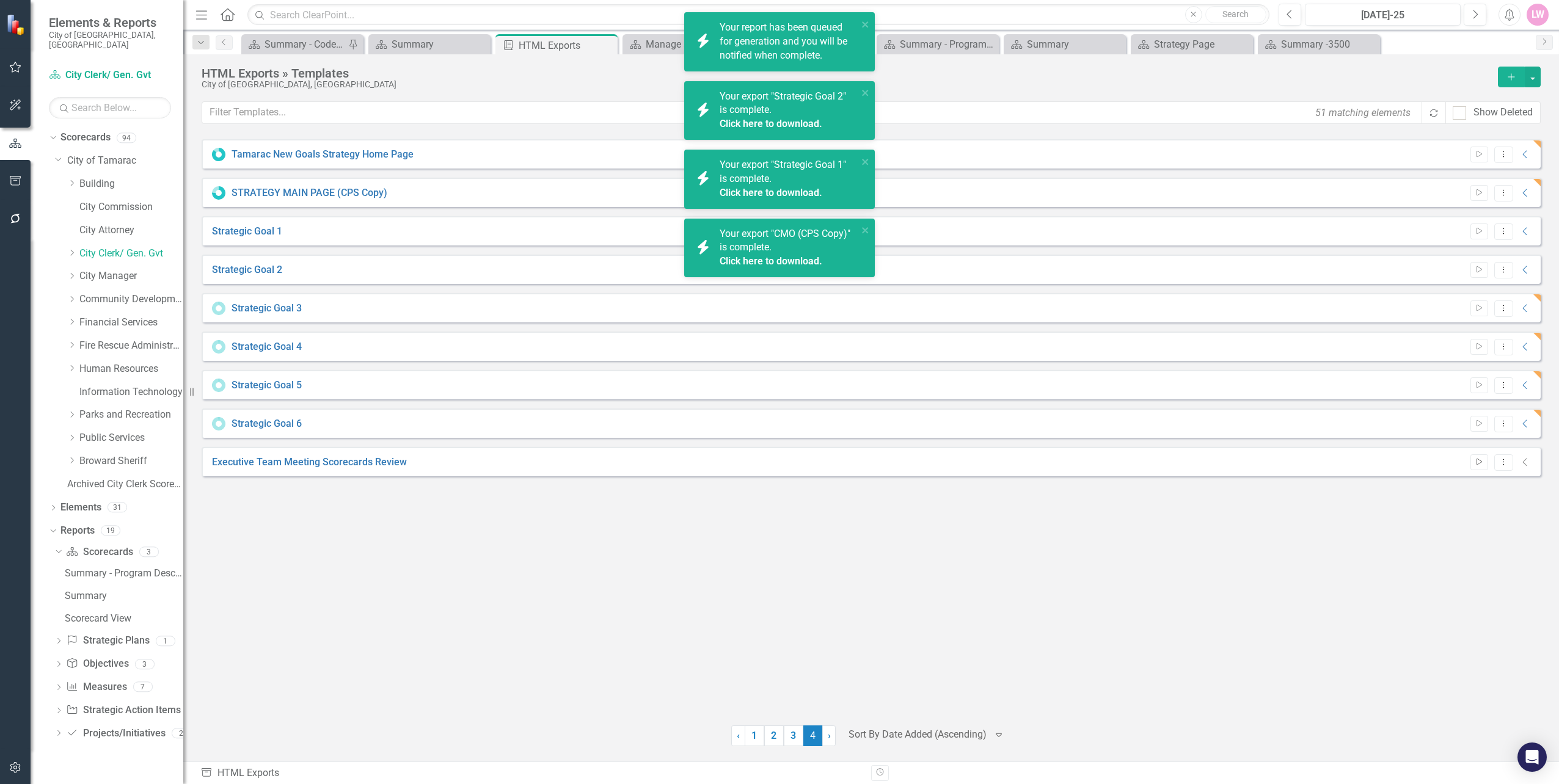
click at [1487, 466] on button "Start" at bounding box center [1480, 462] width 18 height 16
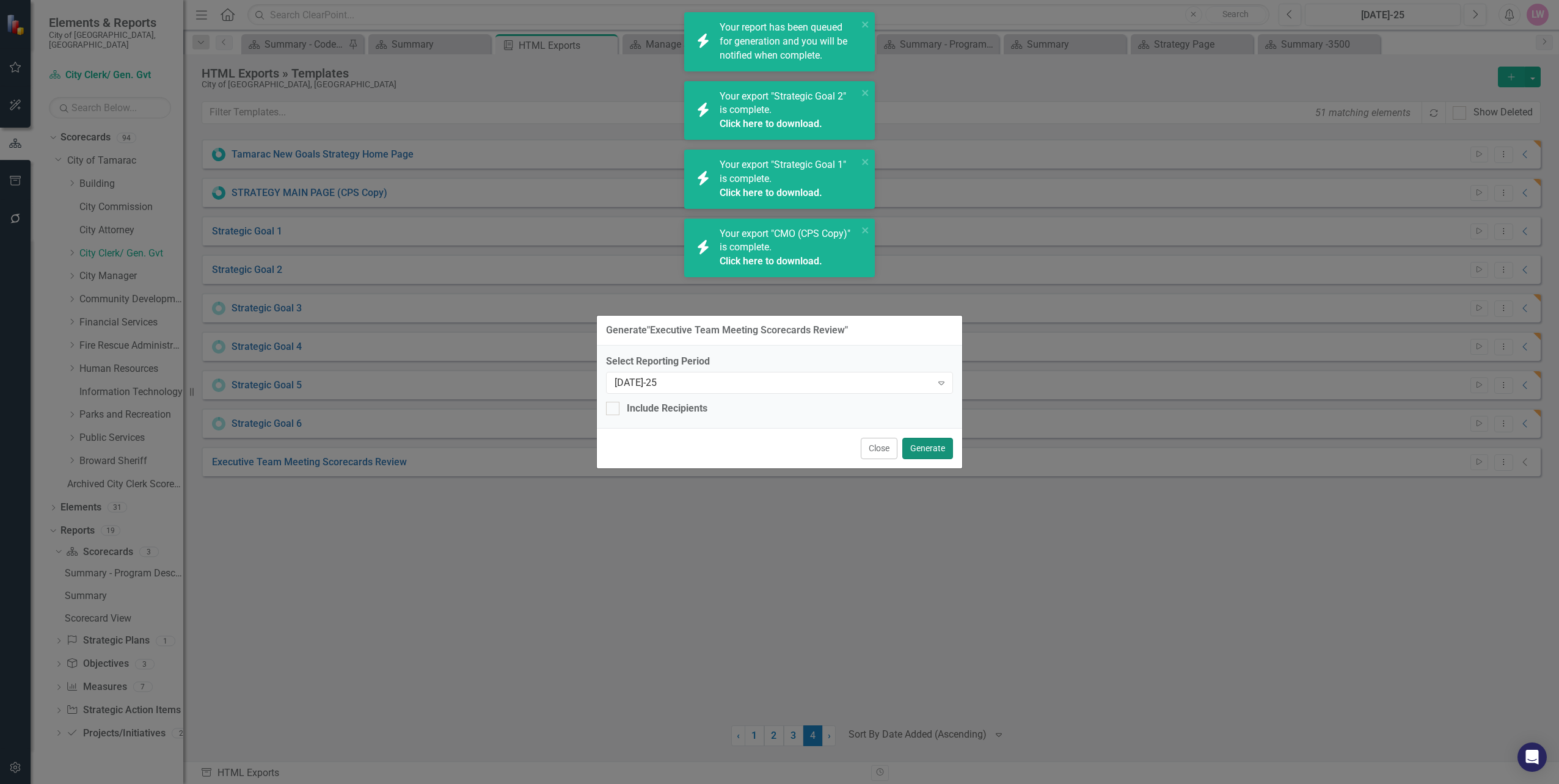
click at [942, 450] on button "Generate" at bounding box center [928, 448] width 51 height 22
